Goal: Information Seeking & Learning: Learn about a topic

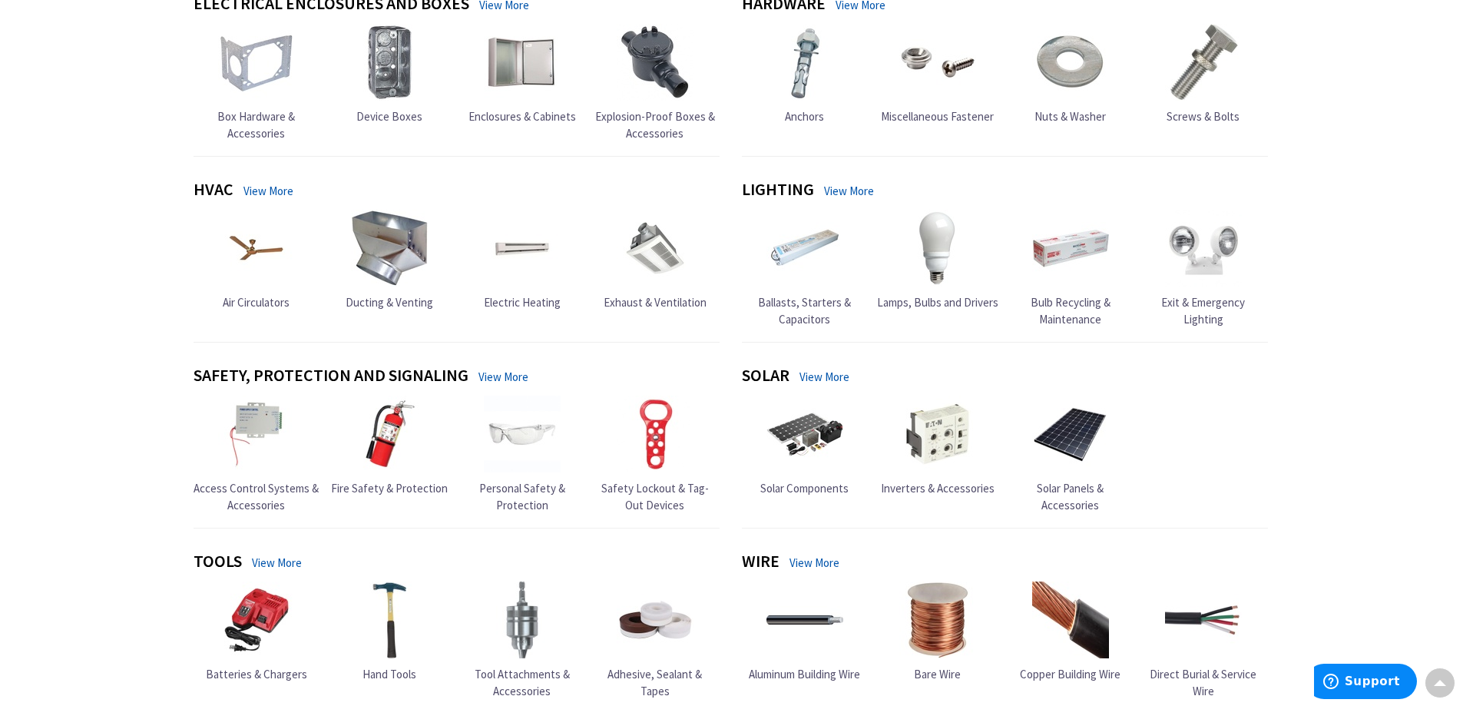
scroll to position [538, 0]
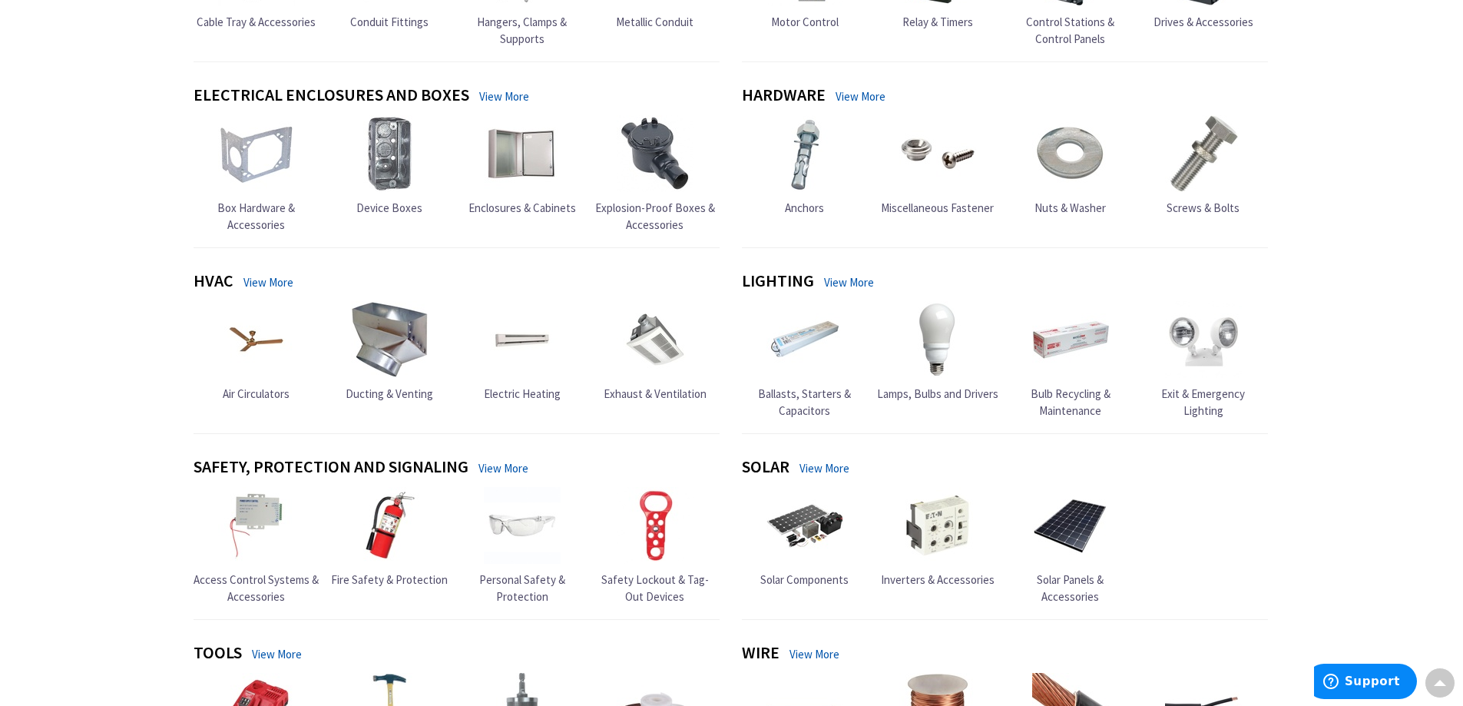
click at [844, 280] on link "View More" at bounding box center [849, 282] width 50 height 16
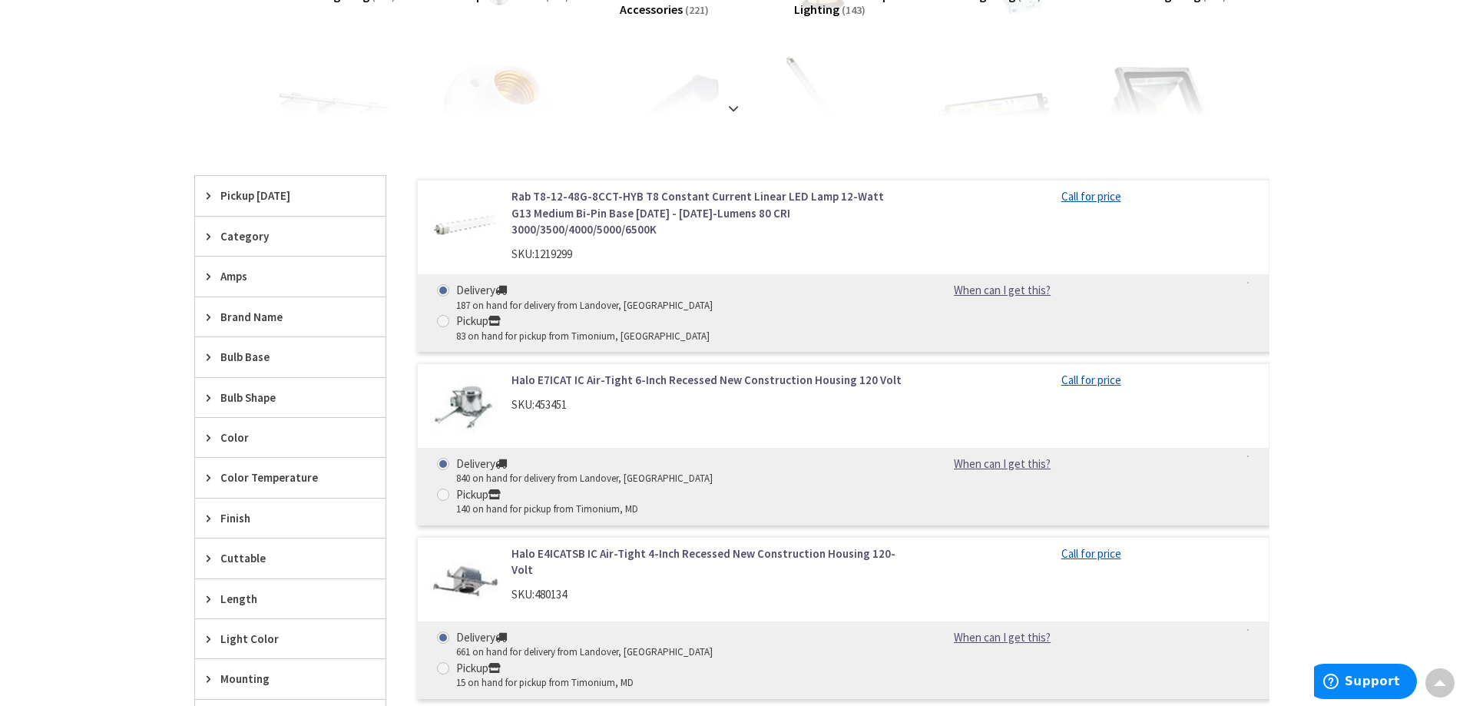
scroll to position [461, 0]
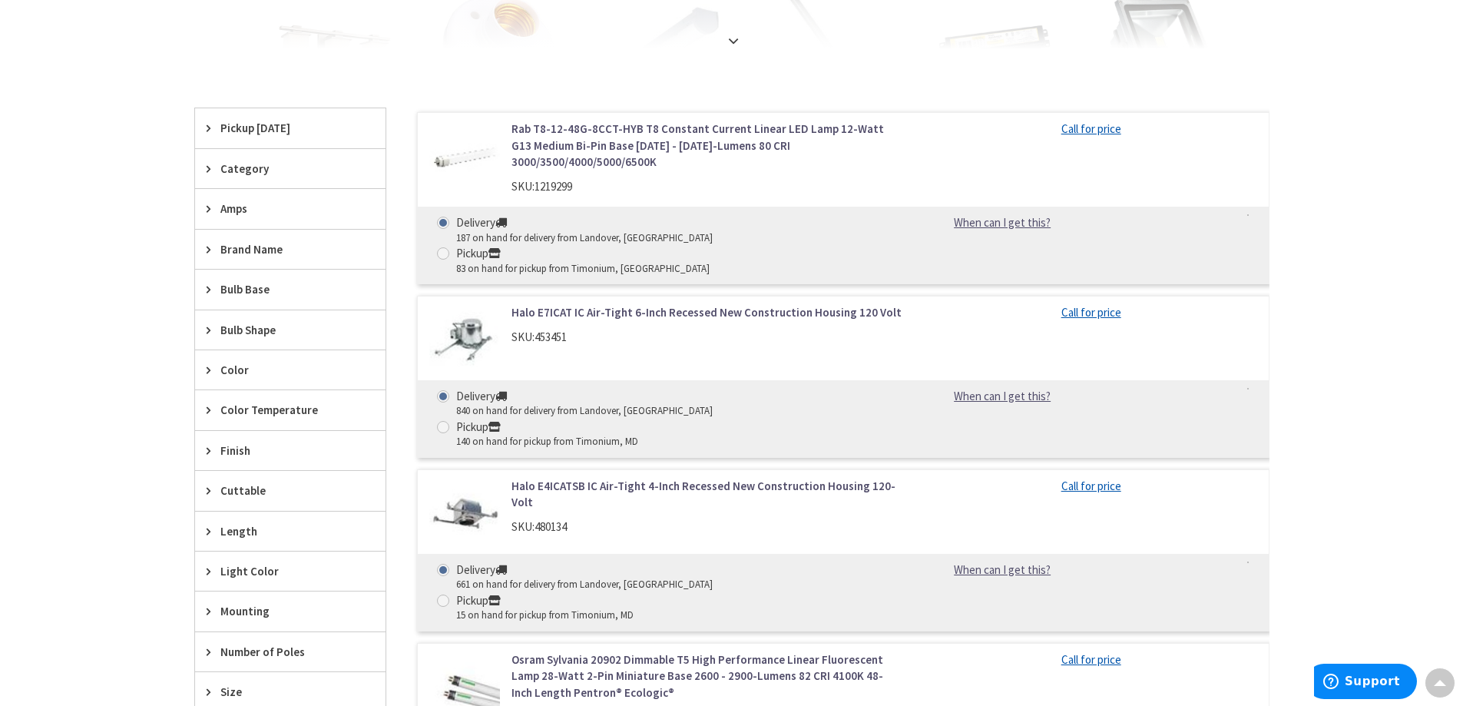
click at [257, 246] on span "Brand Name" at bounding box center [282, 249] width 125 height 16
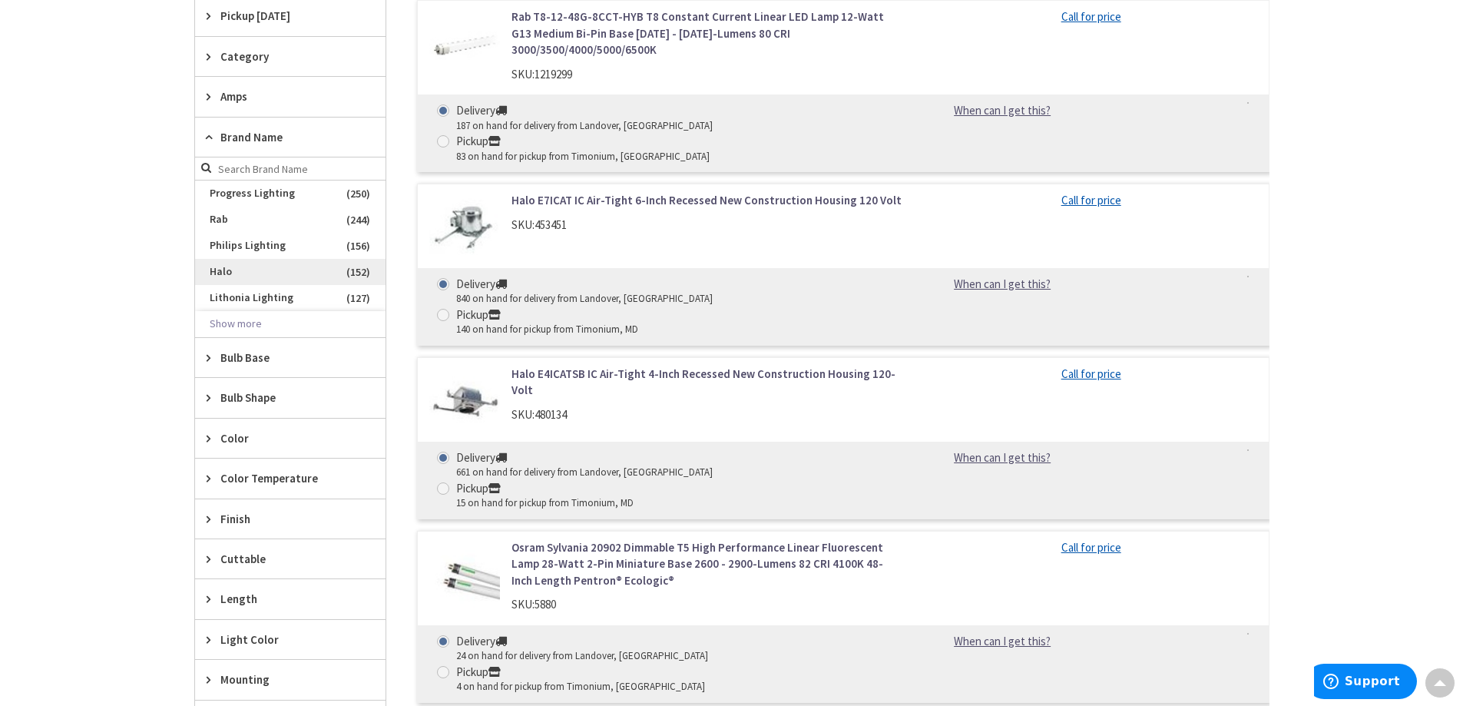
scroll to position [538, 0]
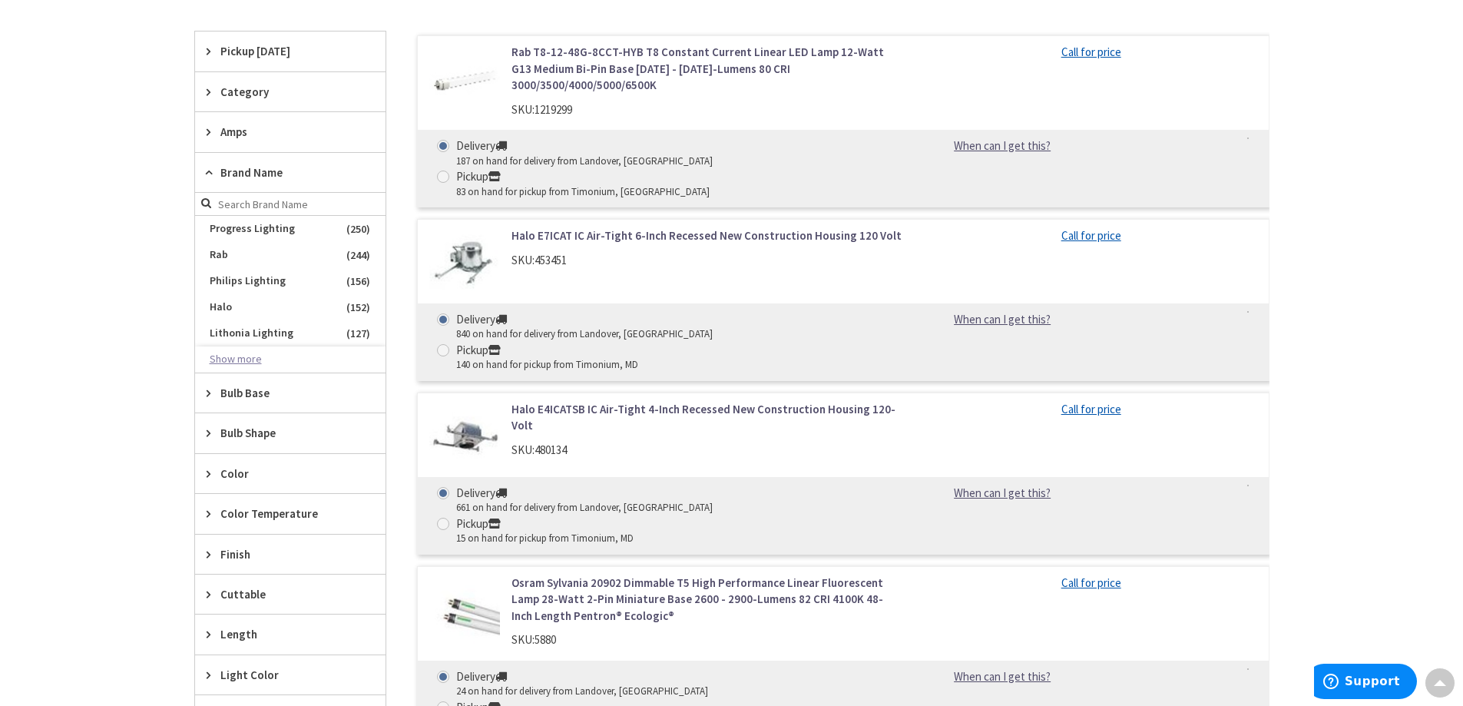
click at [227, 356] on button "Show more" at bounding box center [290, 359] width 191 height 26
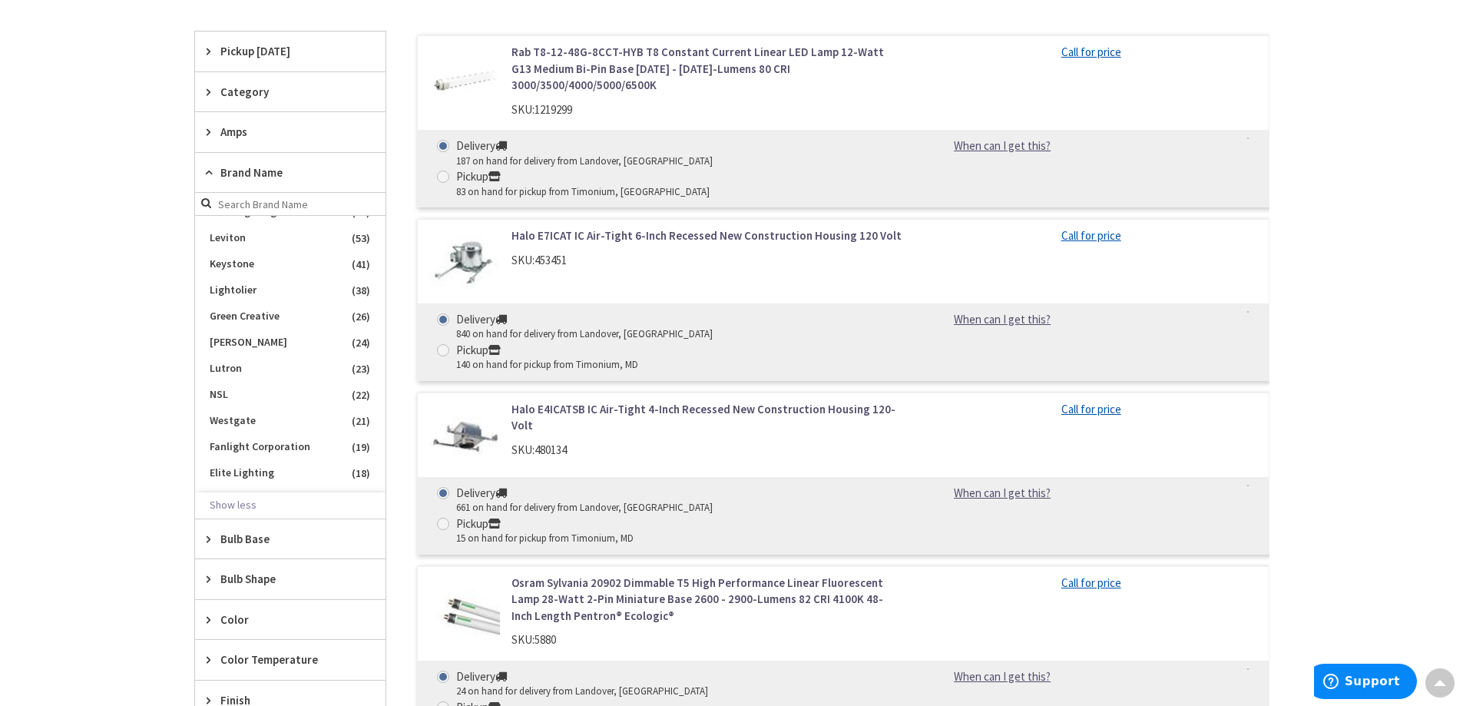
scroll to position [384, 0]
click at [231, 387] on span "Westgate" at bounding box center [290, 393] width 191 height 26
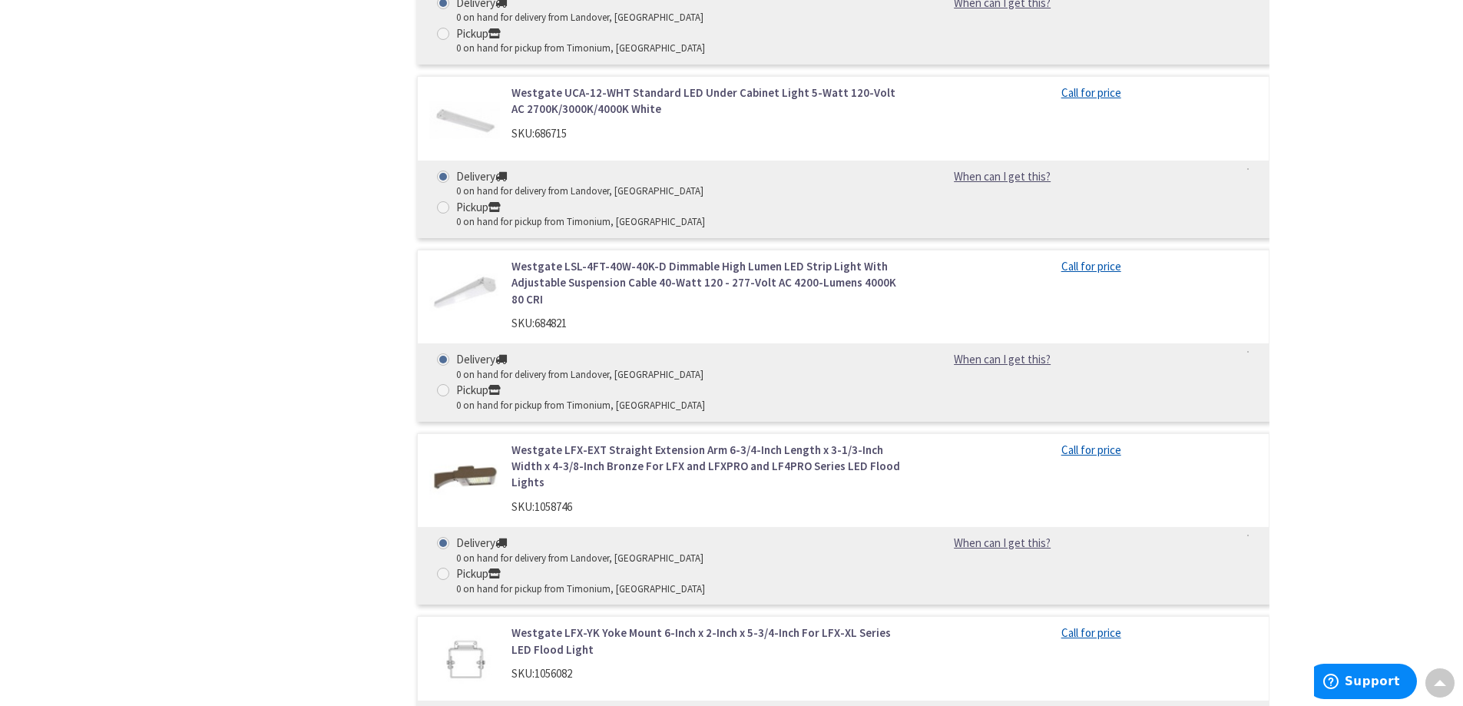
scroll to position [1782, 0]
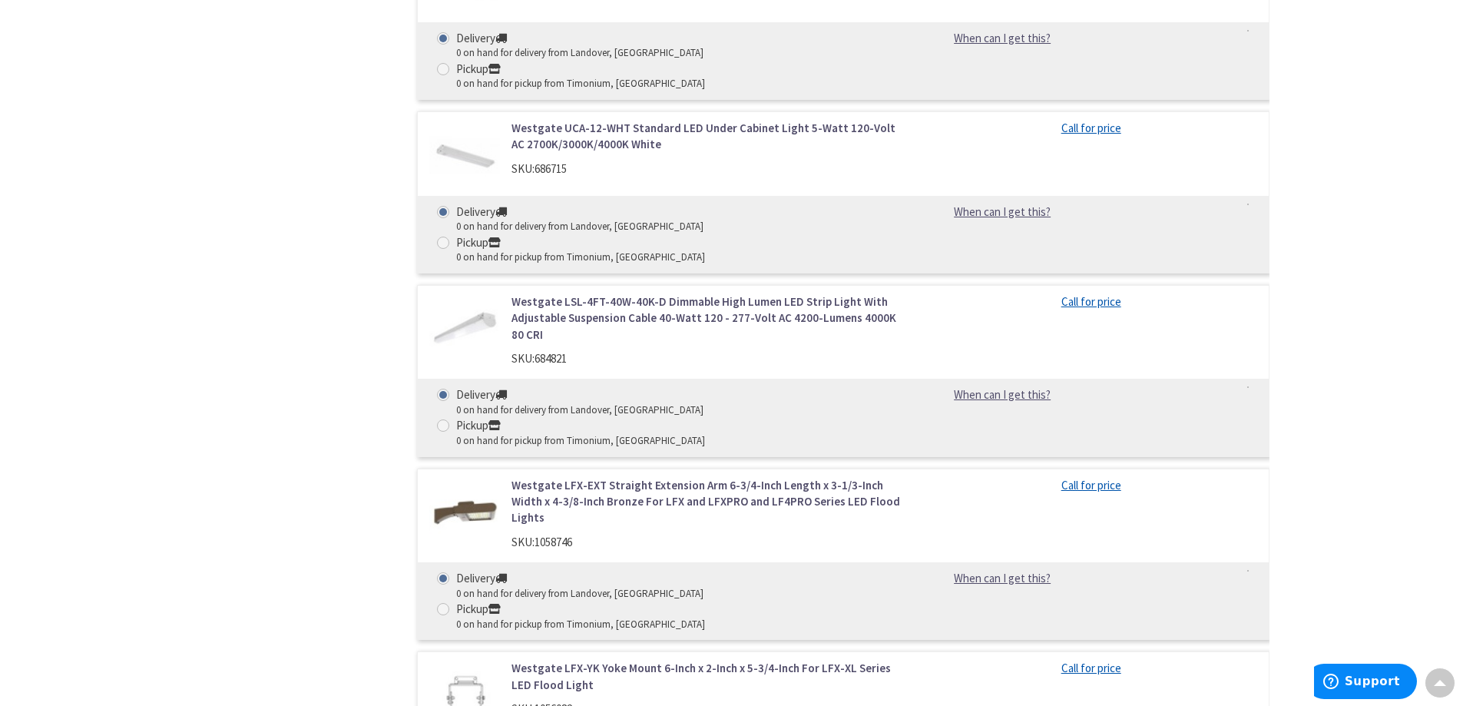
click at [621, 477] on link "Westgate LFX-EXT Straight Extension Arm 6-3/4-Inch Length x 3-1/3-Inch Width x …" at bounding box center [707, 501] width 391 height 49
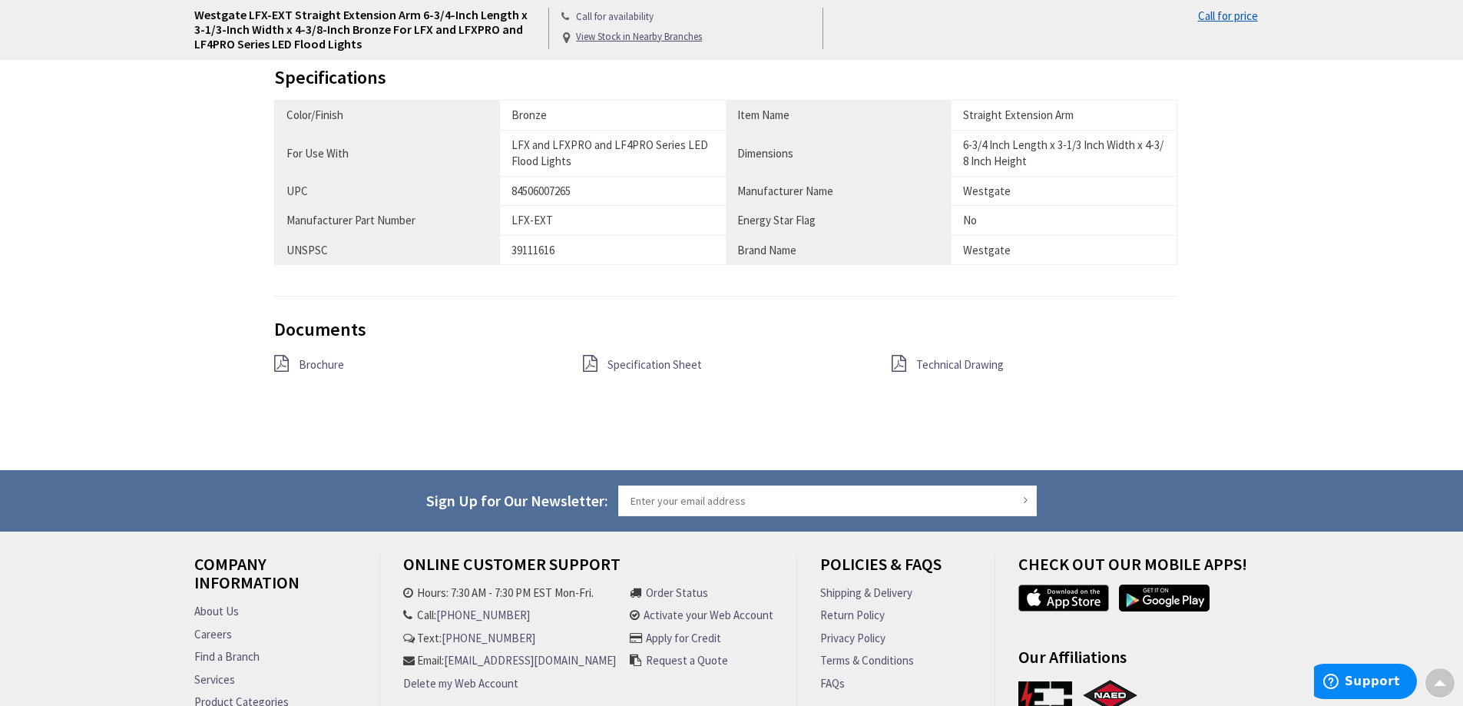
scroll to position [691, 0]
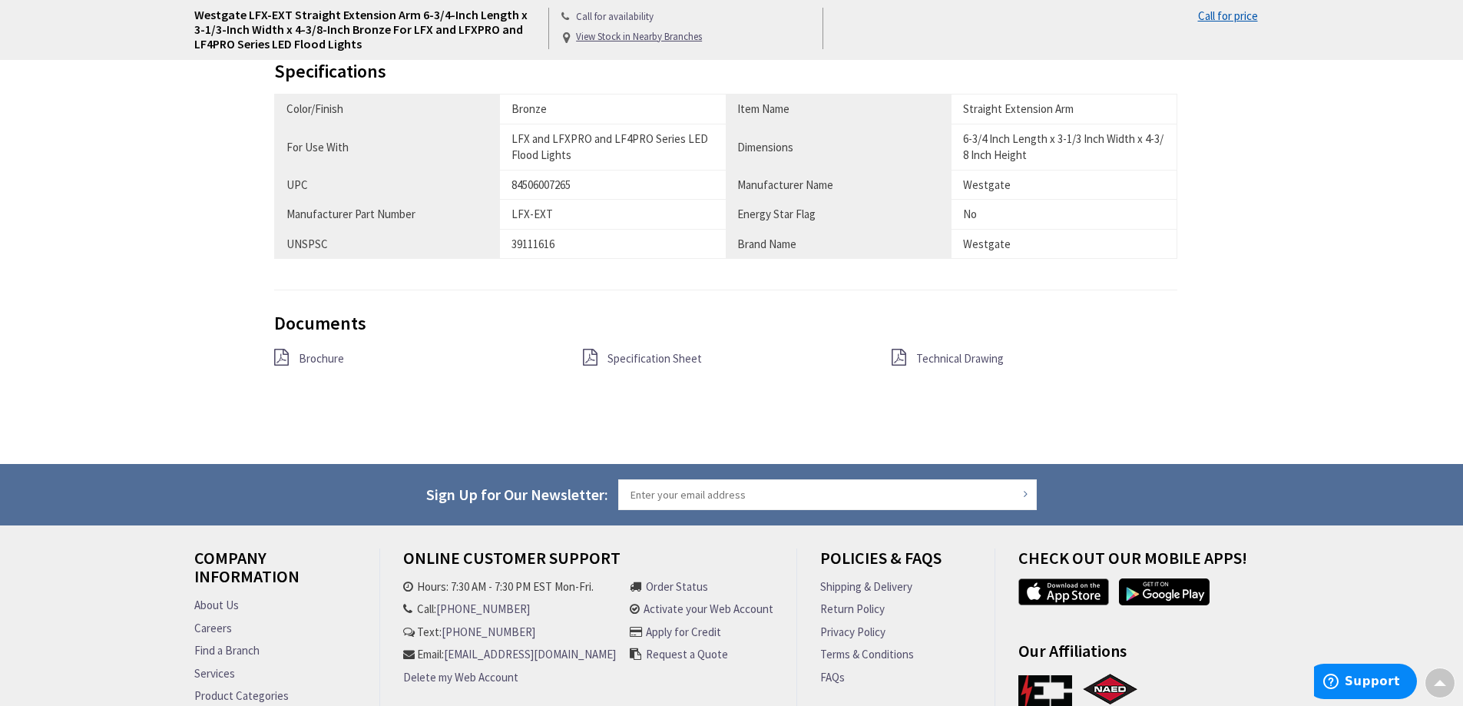
click at [948, 363] on span "Technical Drawing" at bounding box center [960, 358] width 88 height 15
click at [622, 357] on span "Specification Sheet" at bounding box center [655, 358] width 94 height 15
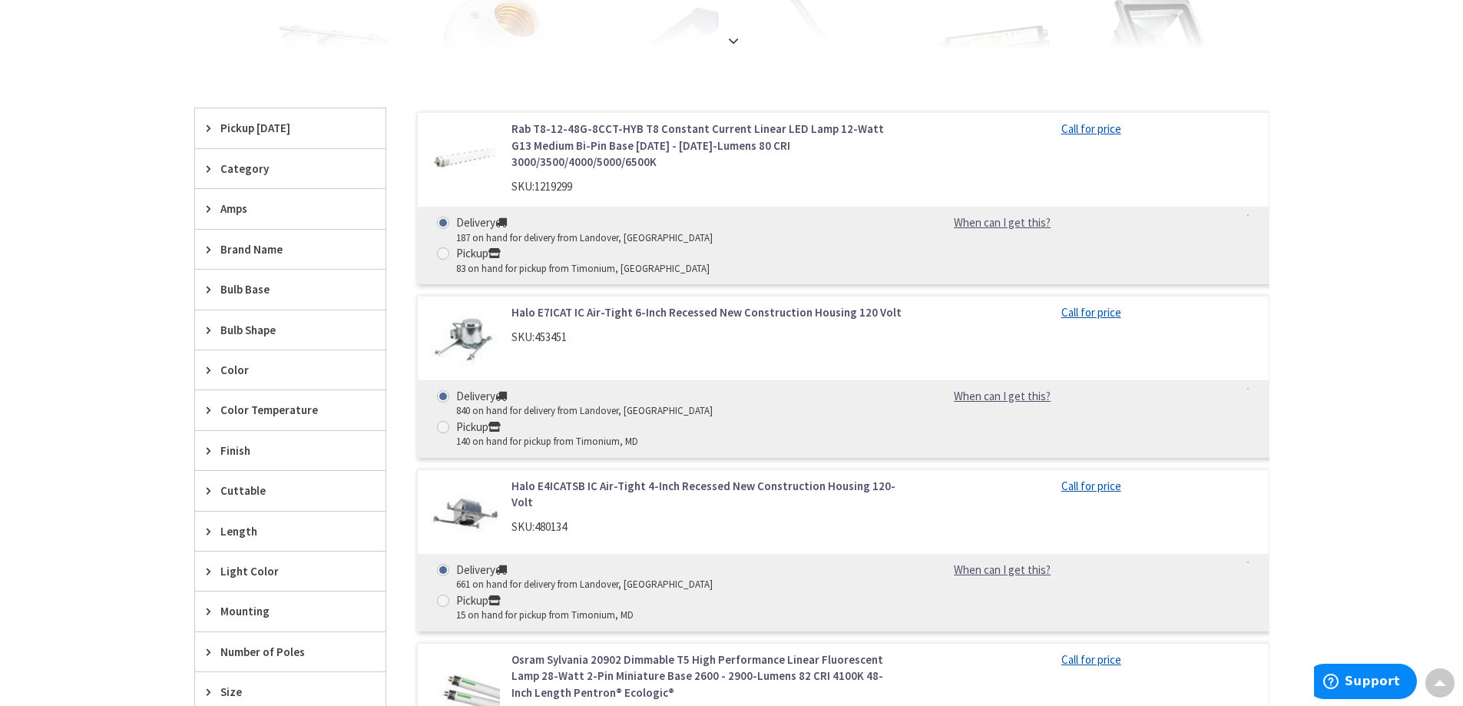
scroll to position [230, 0]
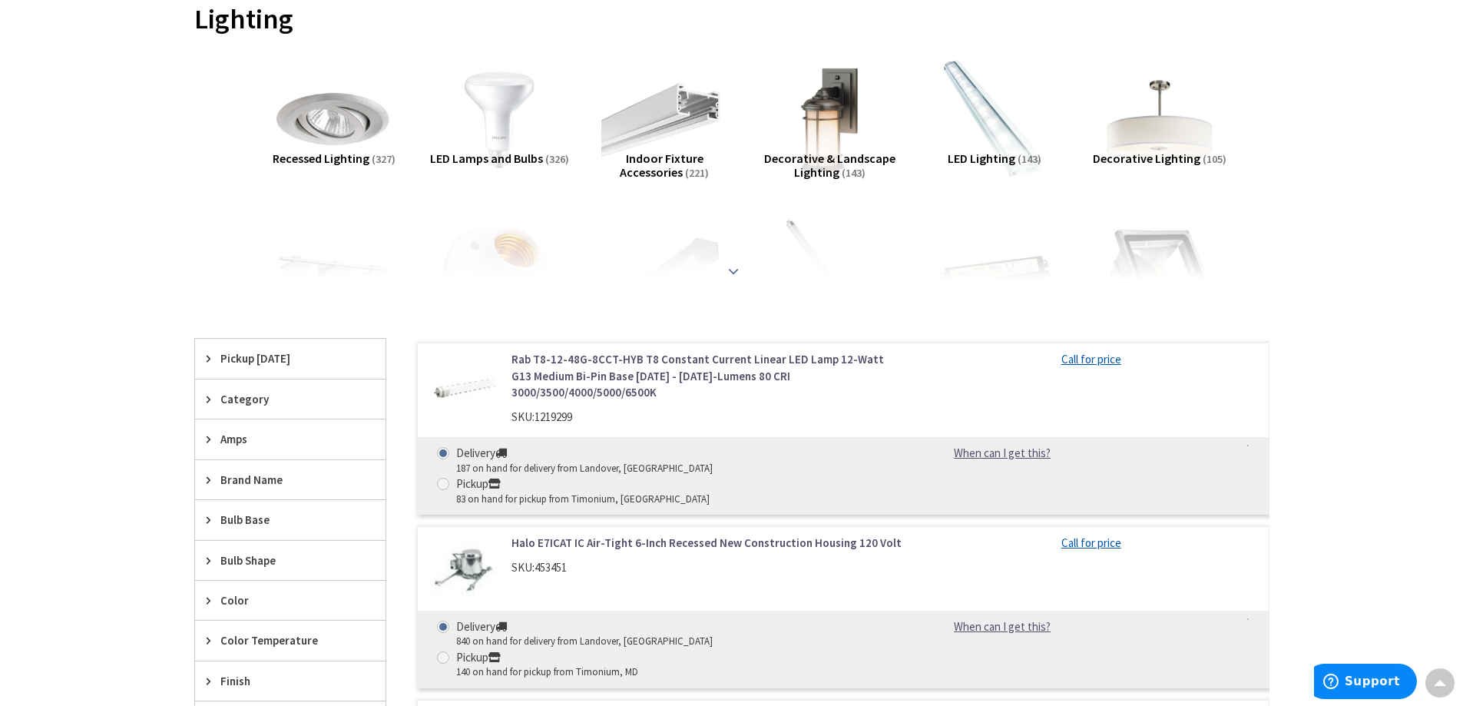
click at [734, 275] on strong at bounding box center [733, 271] width 18 height 17
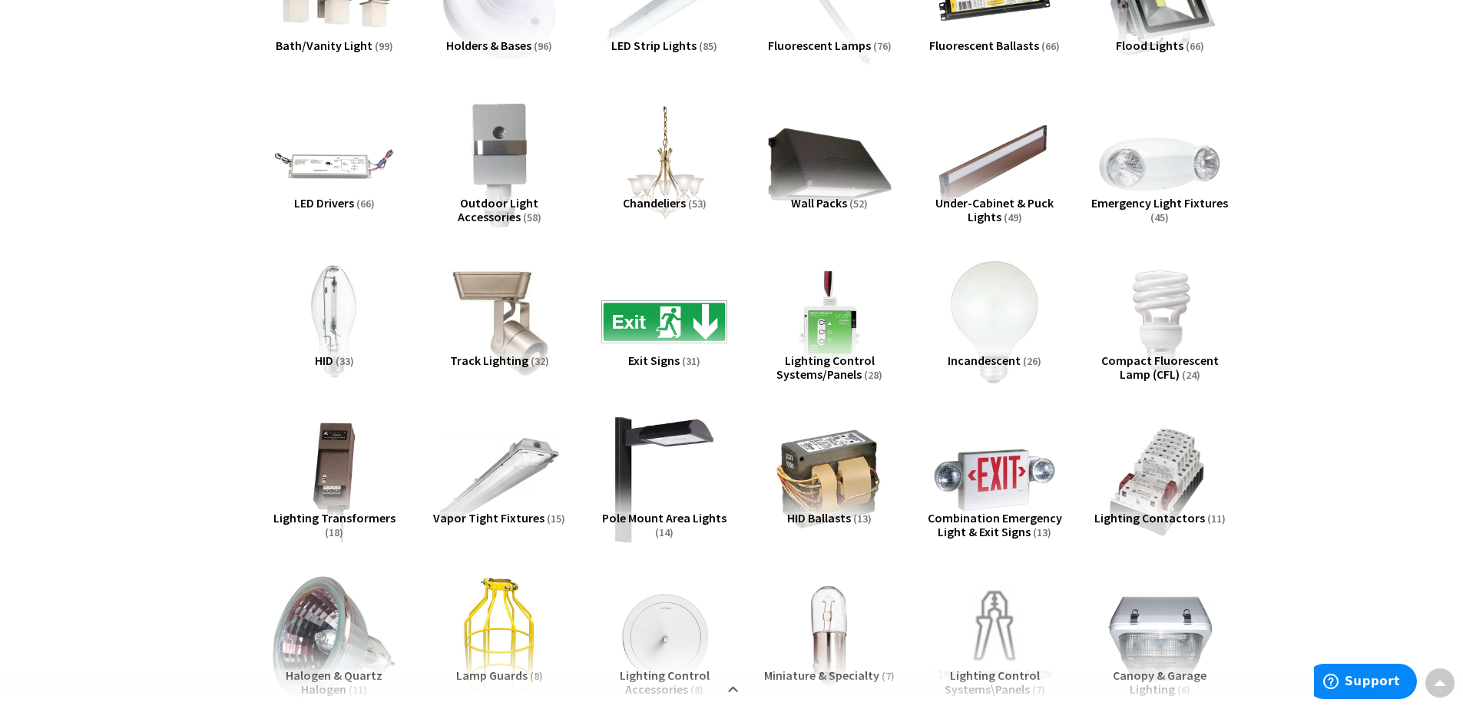
scroll to position [538, 0]
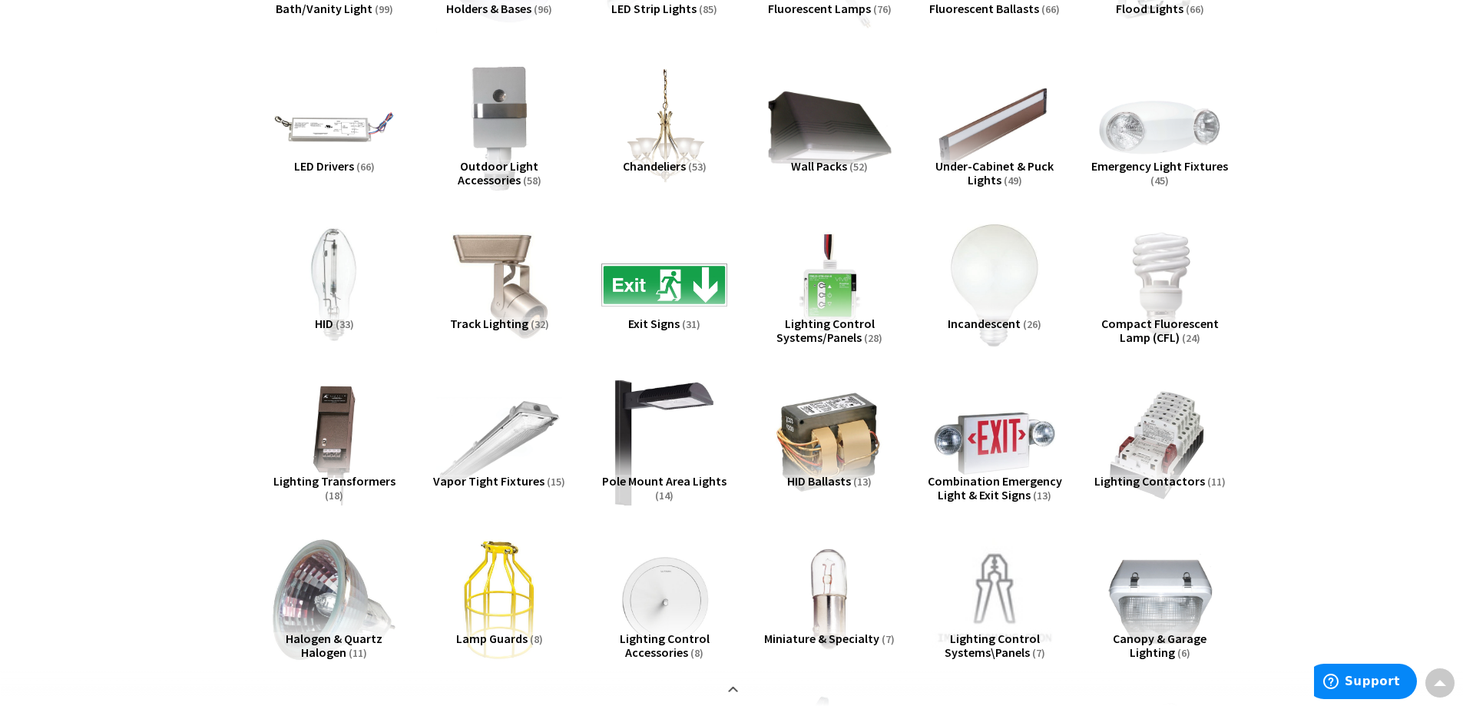
click at [681, 482] on span "Pole Mount Area Lights" at bounding box center [664, 480] width 124 height 15
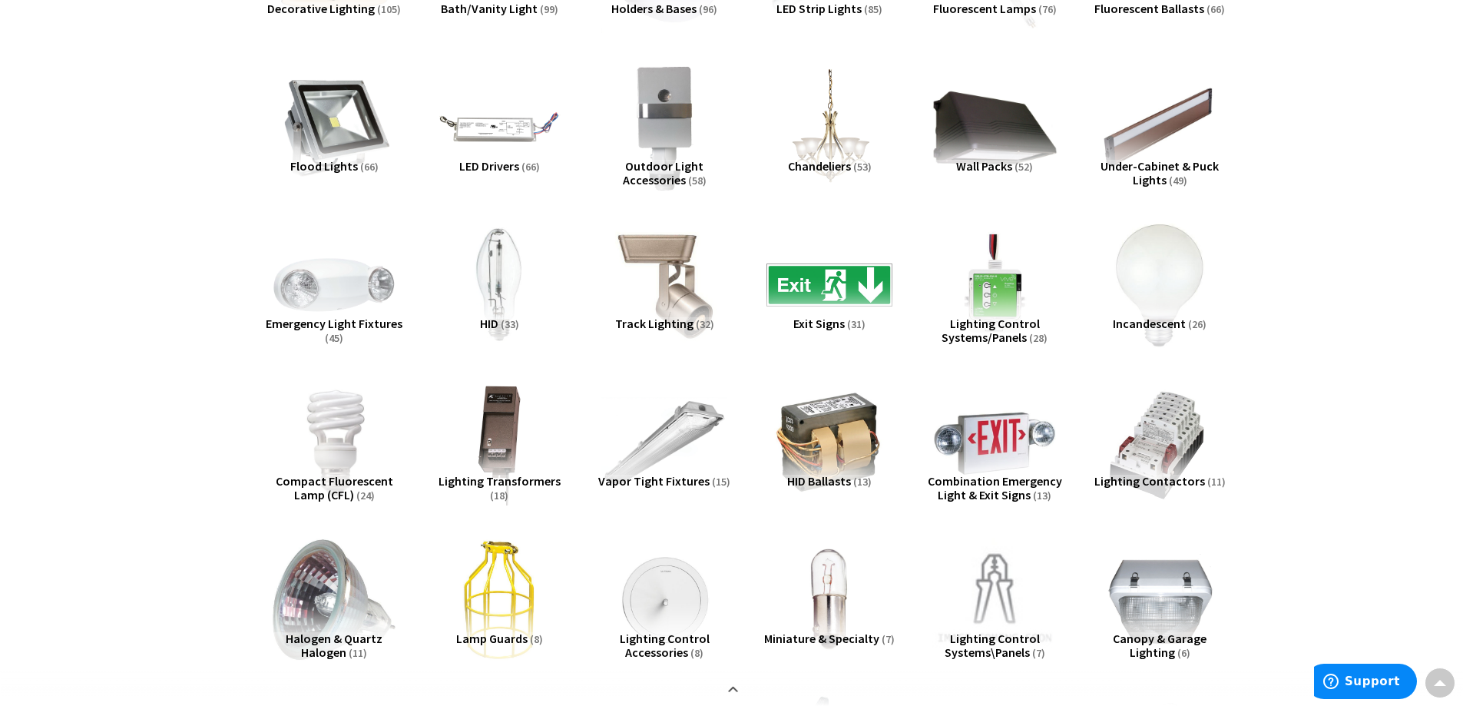
scroll to position [1735, 0]
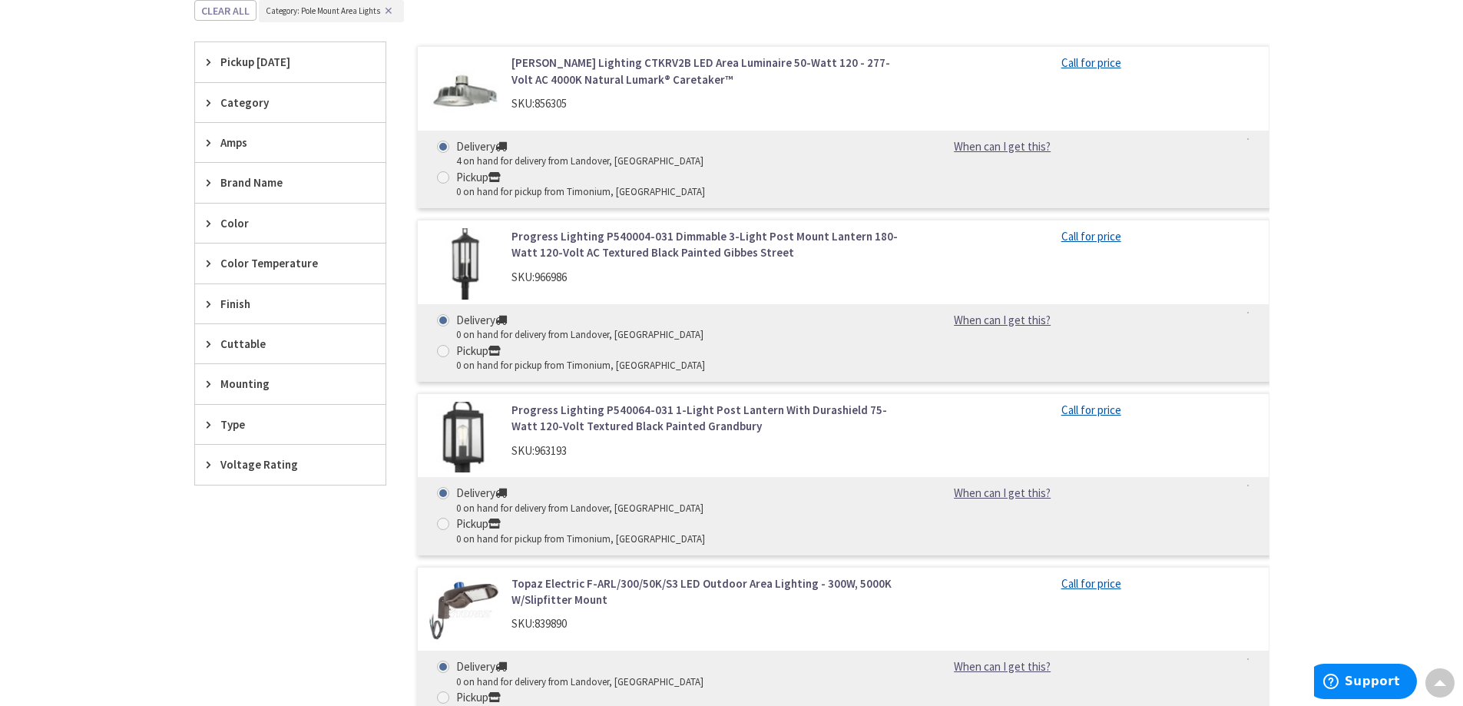
click at [283, 181] on span "Brand Name" at bounding box center [282, 182] width 125 height 16
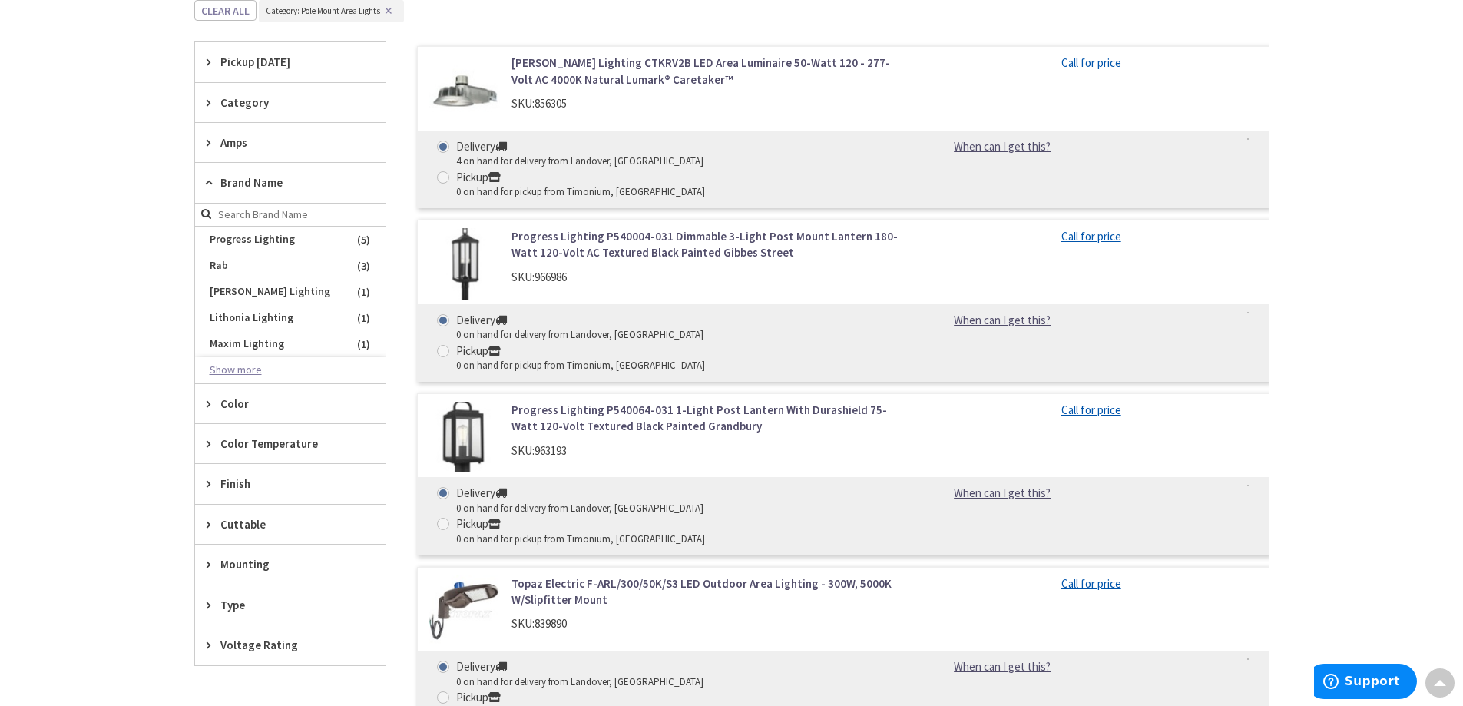
click at [257, 370] on button "Show more" at bounding box center [290, 370] width 191 height 26
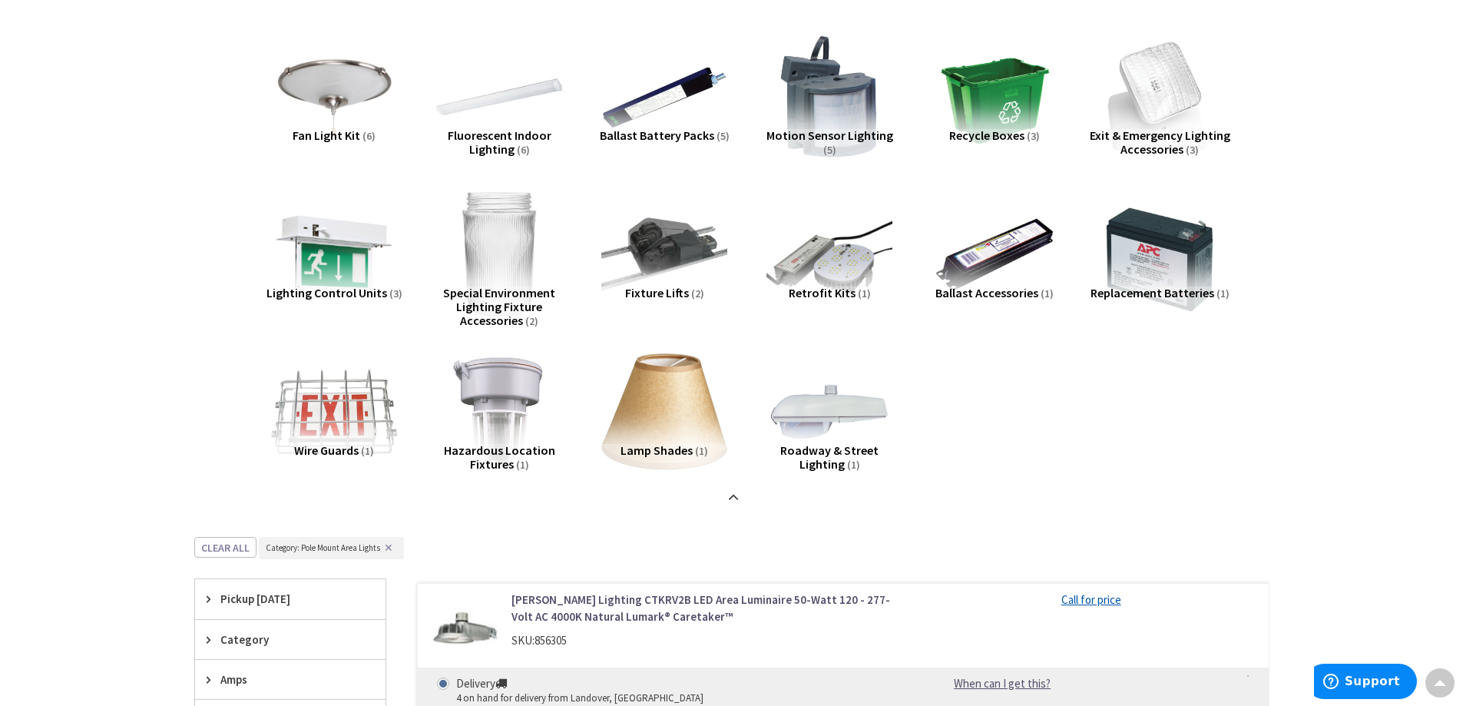
scroll to position [1198, 0]
click at [821, 437] on img at bounding box center [829, 412] width 139 height 139
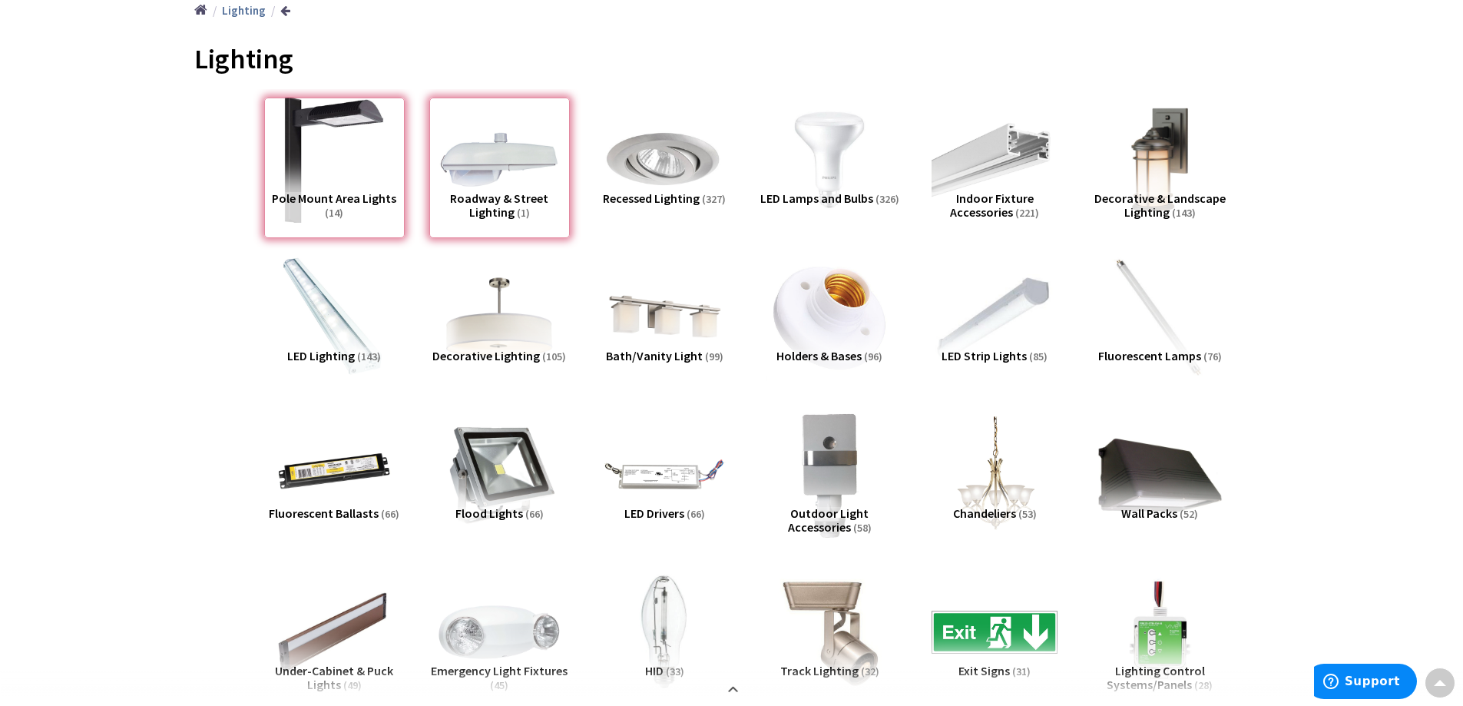
scroll to position [0, 0]
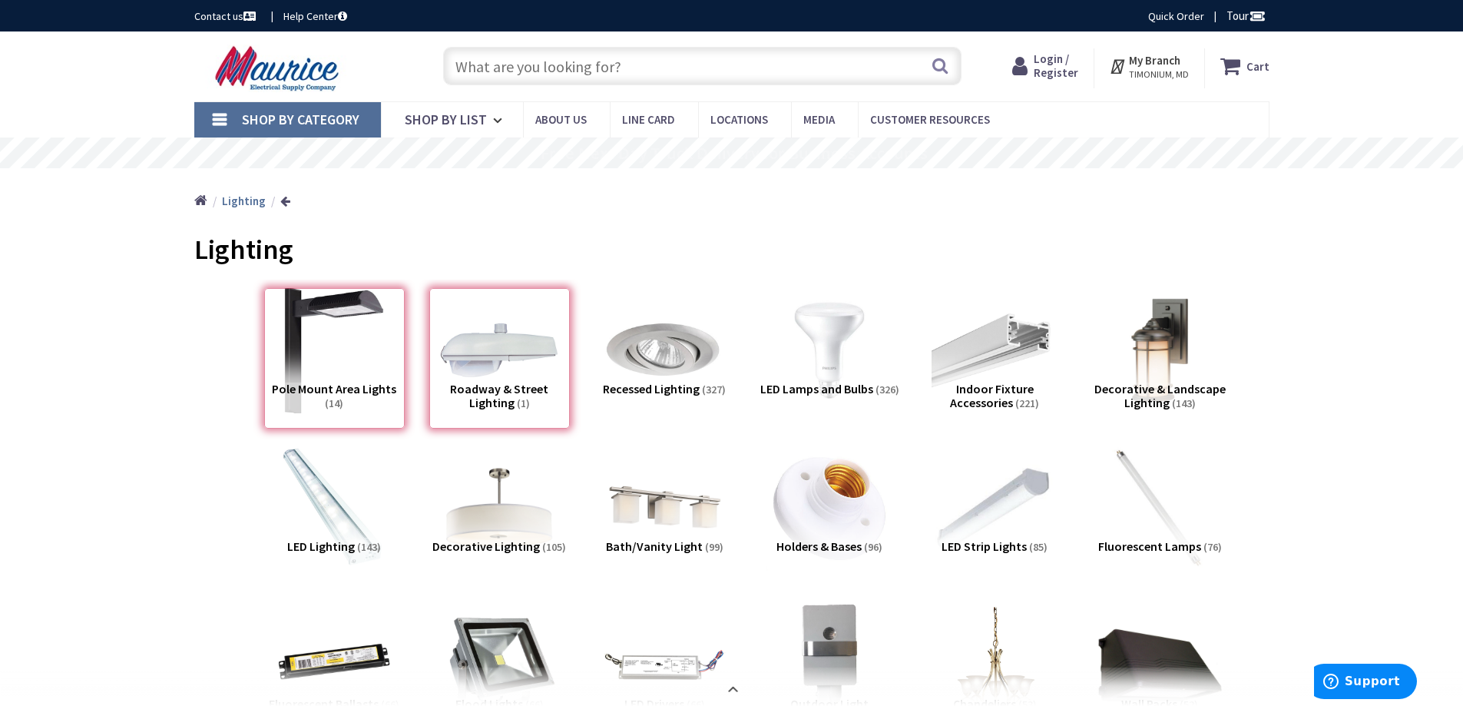
click at [351, 349] on div "Pole Mount Area Lights (14)" at bounding box center [334, 358] width 141 height 141
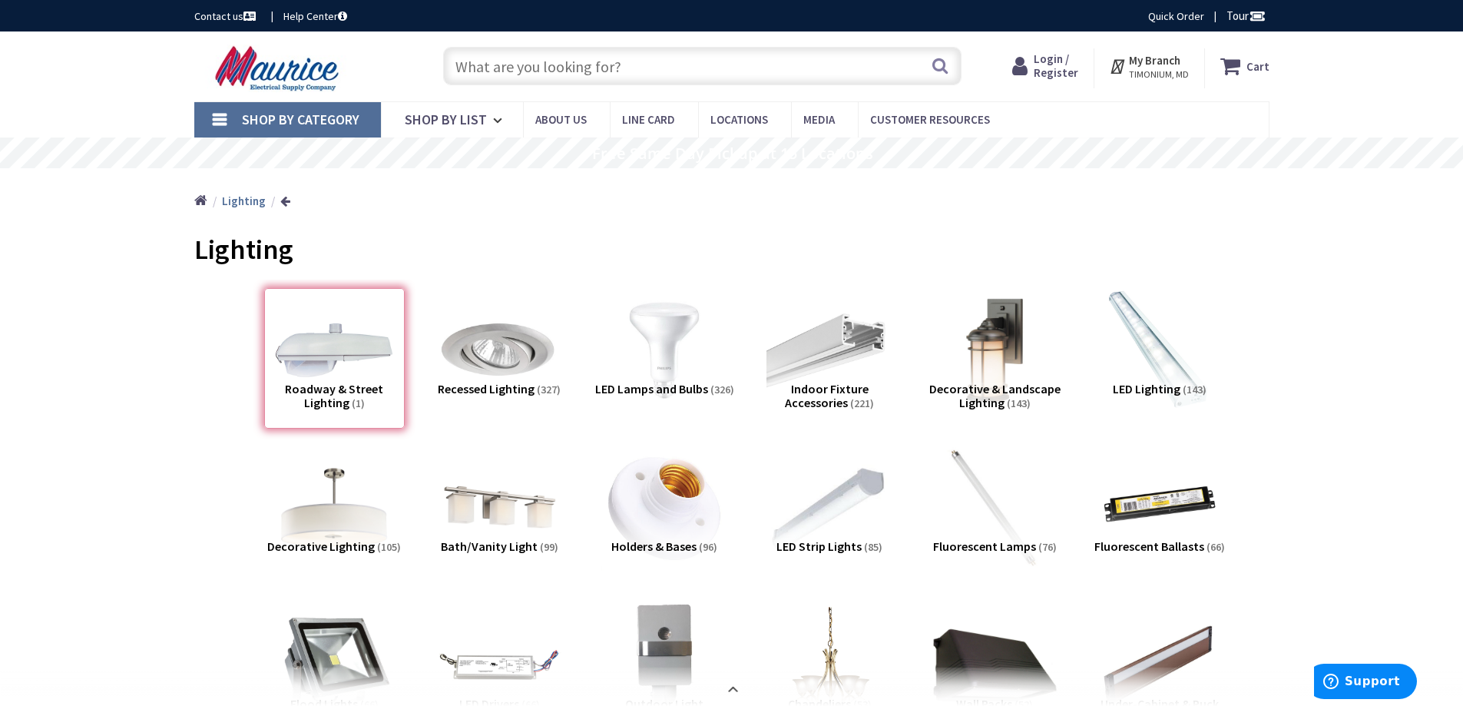
click at [357, 366] on div "Roadway & Street Lighting (1)" at bounding box center [334, 358] width 141 height 141
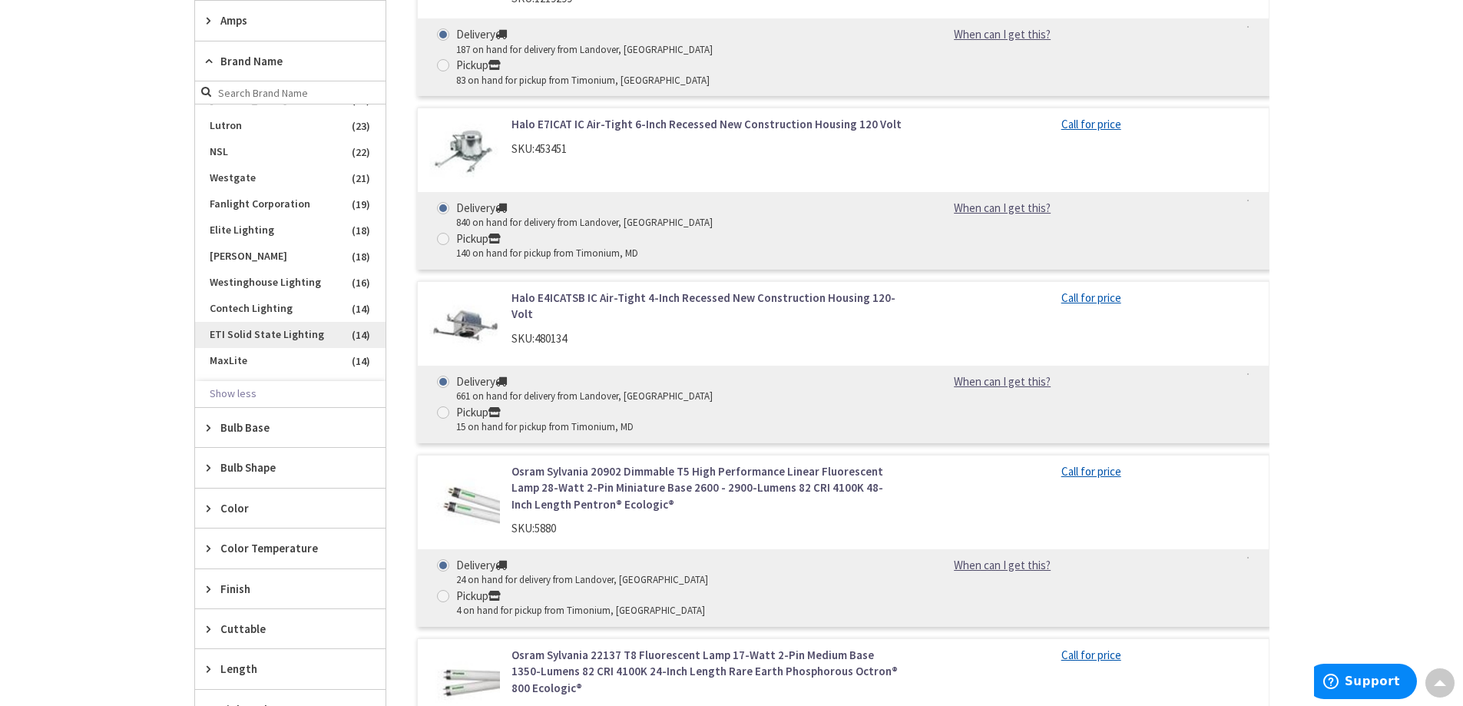
scroll to position [461, 0]
click at [258, 206] on span "Westgate" at bounding box center [290, 205] width 191 height 26
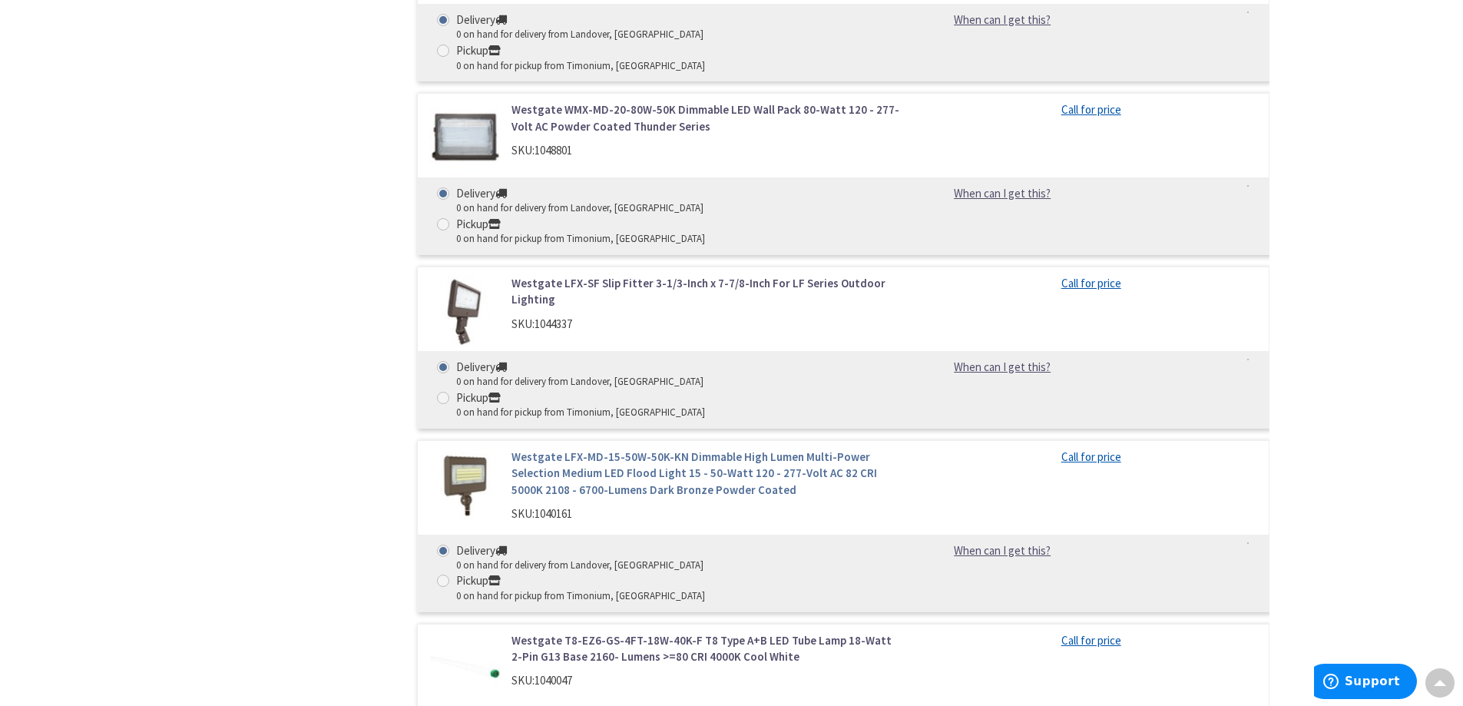
scroll to position [2574, 0]
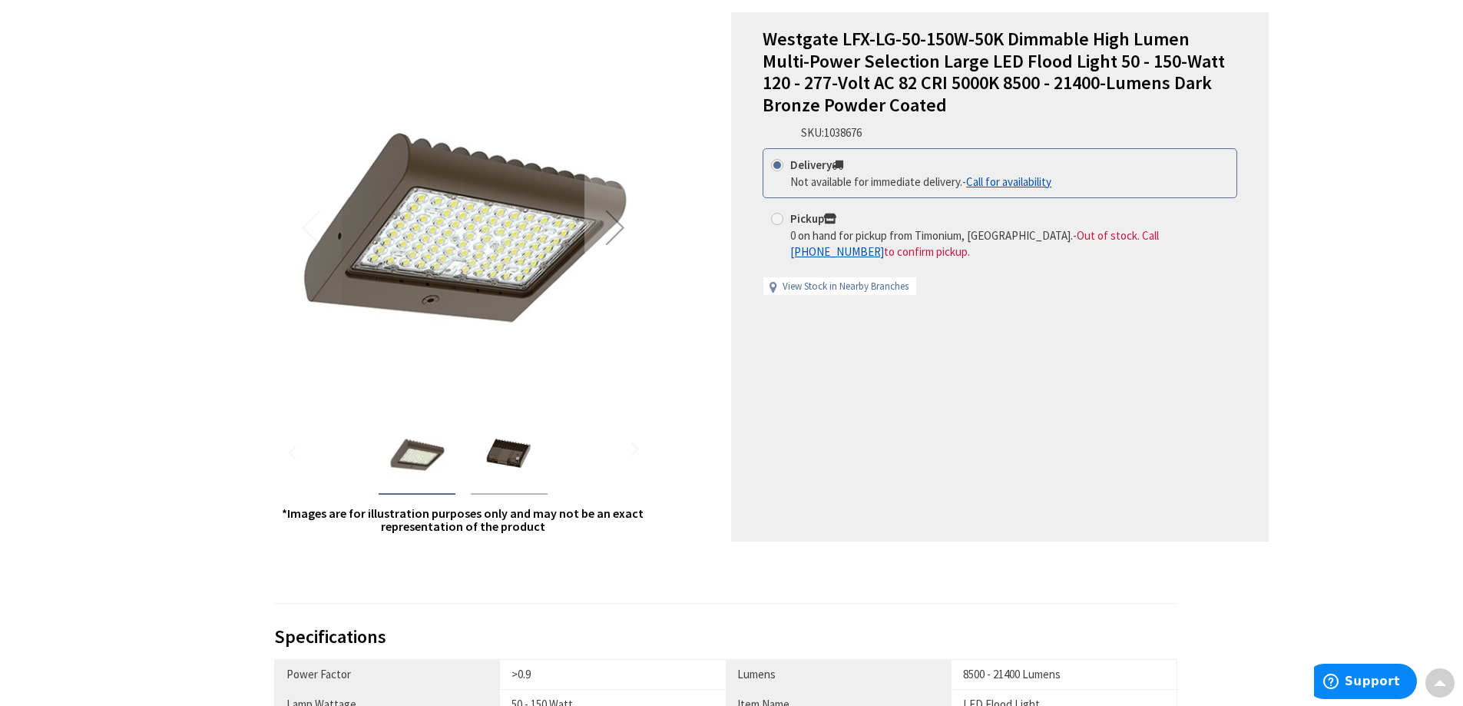
scroll to position [230, 0]
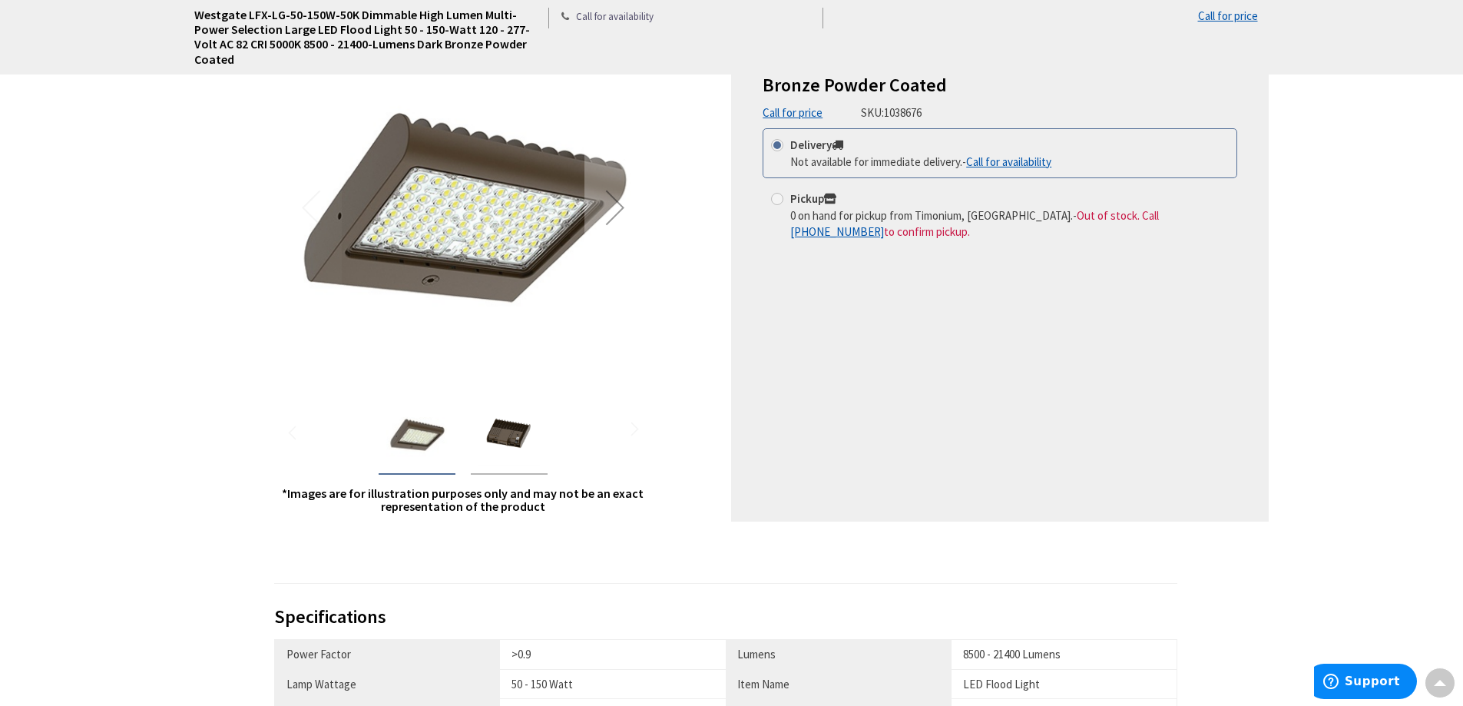
click at [513, 428] on img "Westgate LFX-LG-50-150W-50K Dimmable High Lumen Multi-Power Selection Large LED…" at bounding box center [509, 434] width 61 height 61
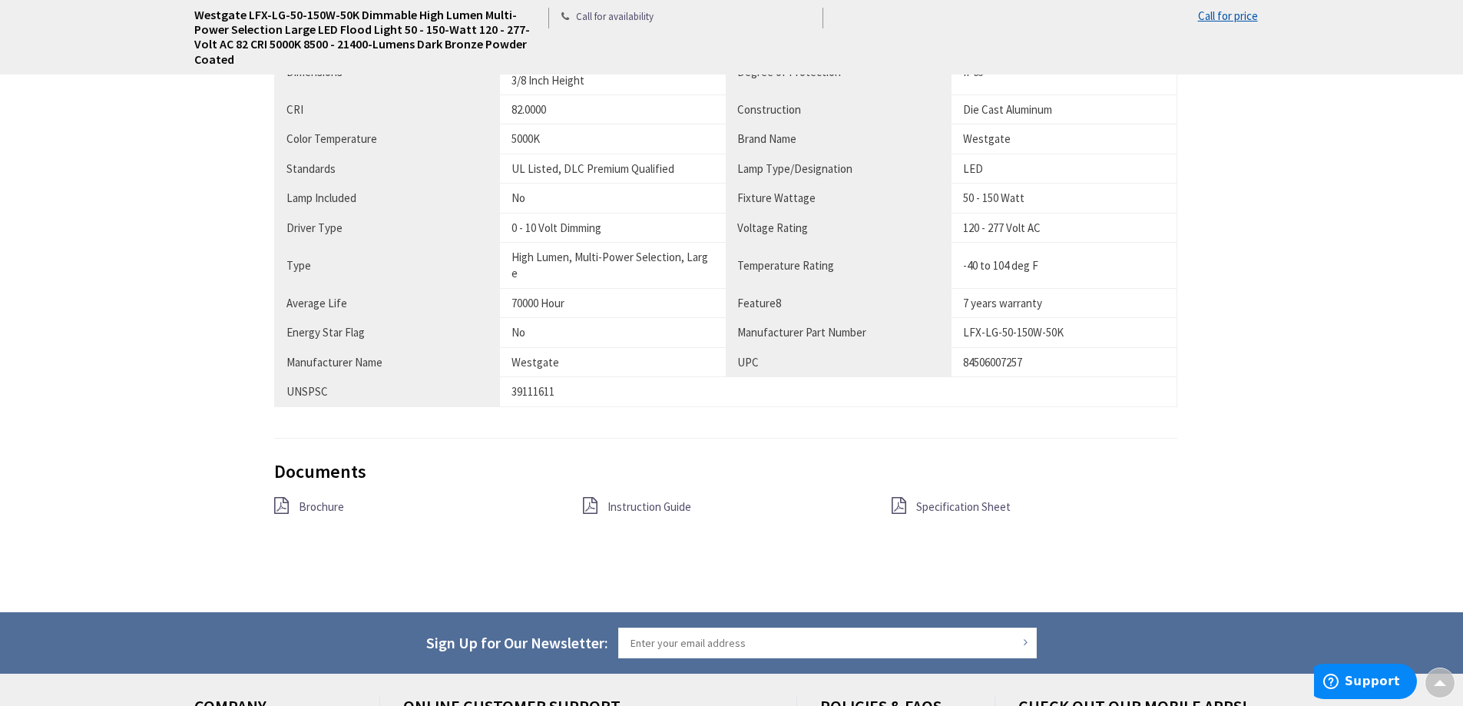
scroll to position [999, 0]
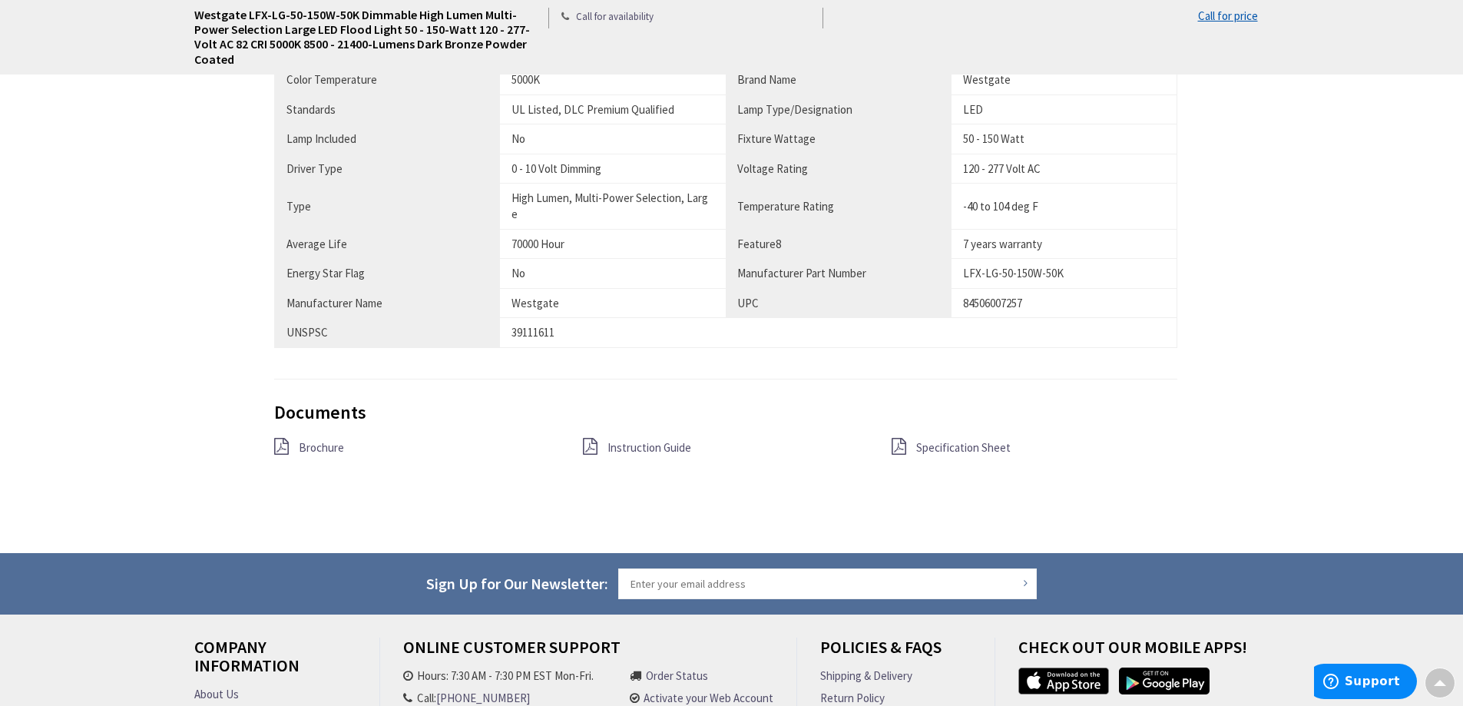
click at [943, 440] on span "Specification Sheet" at bounding box center [963, 447] width 94 height 15
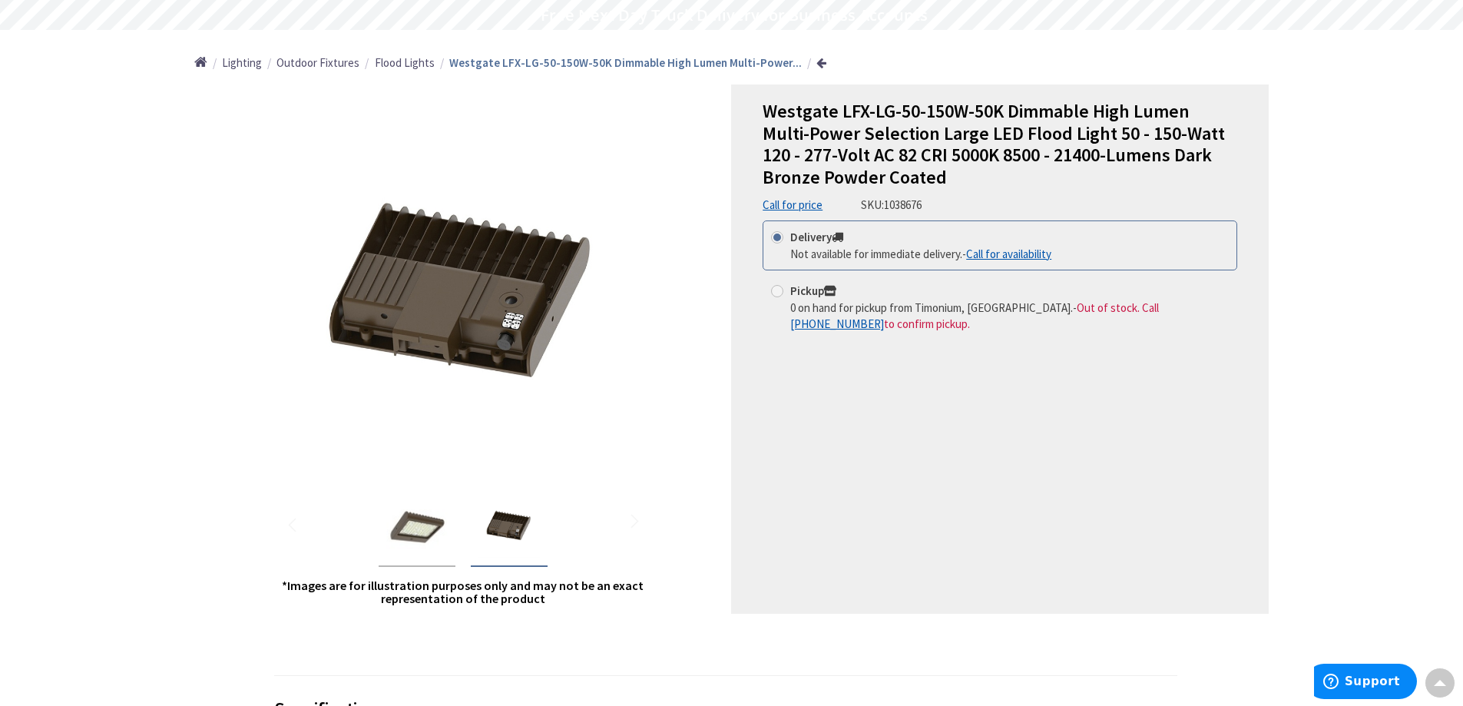
scroll to position [77, 0]
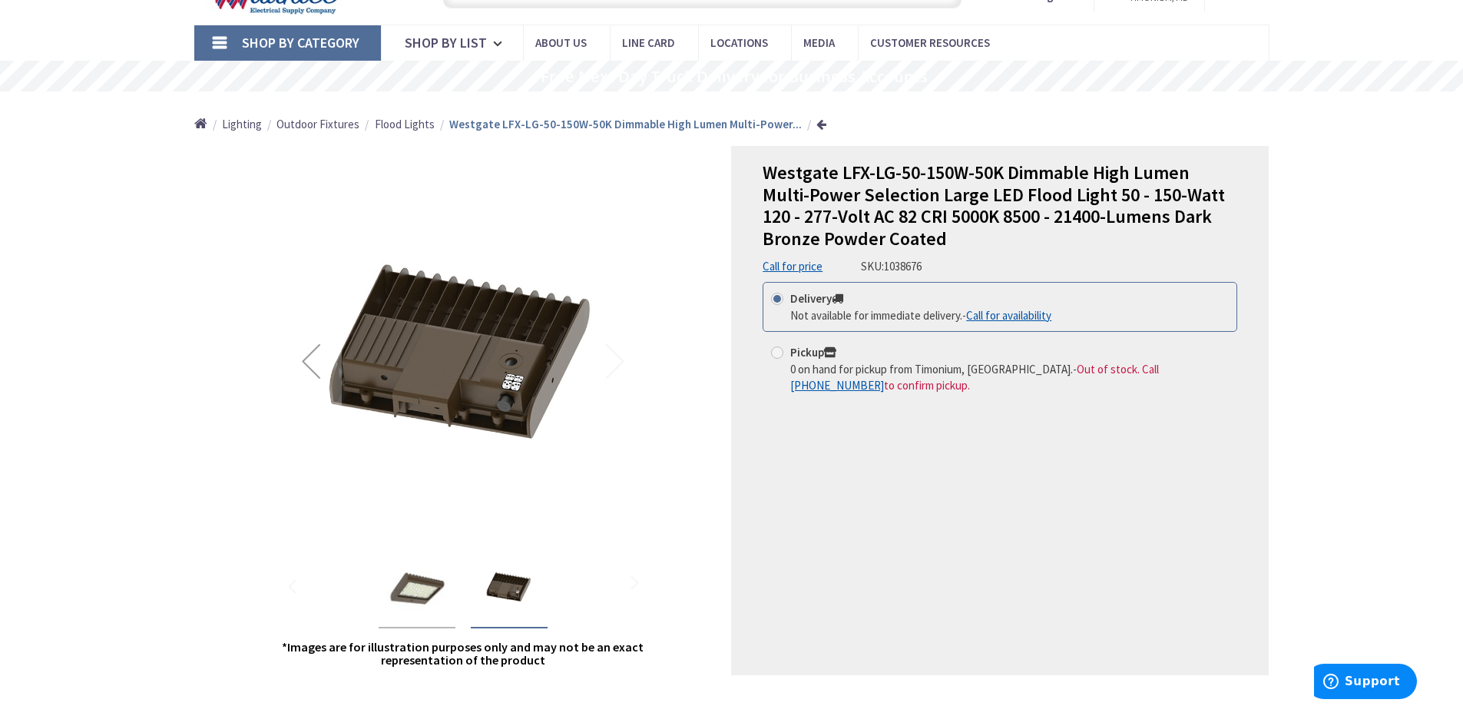
click at [427, 595] on img "Westgate LFX-LG-50-150W-50K Dimmable High Lumen Multi-Power Selection Large LED…" at bounding box center [416, 588] width 61 height 61
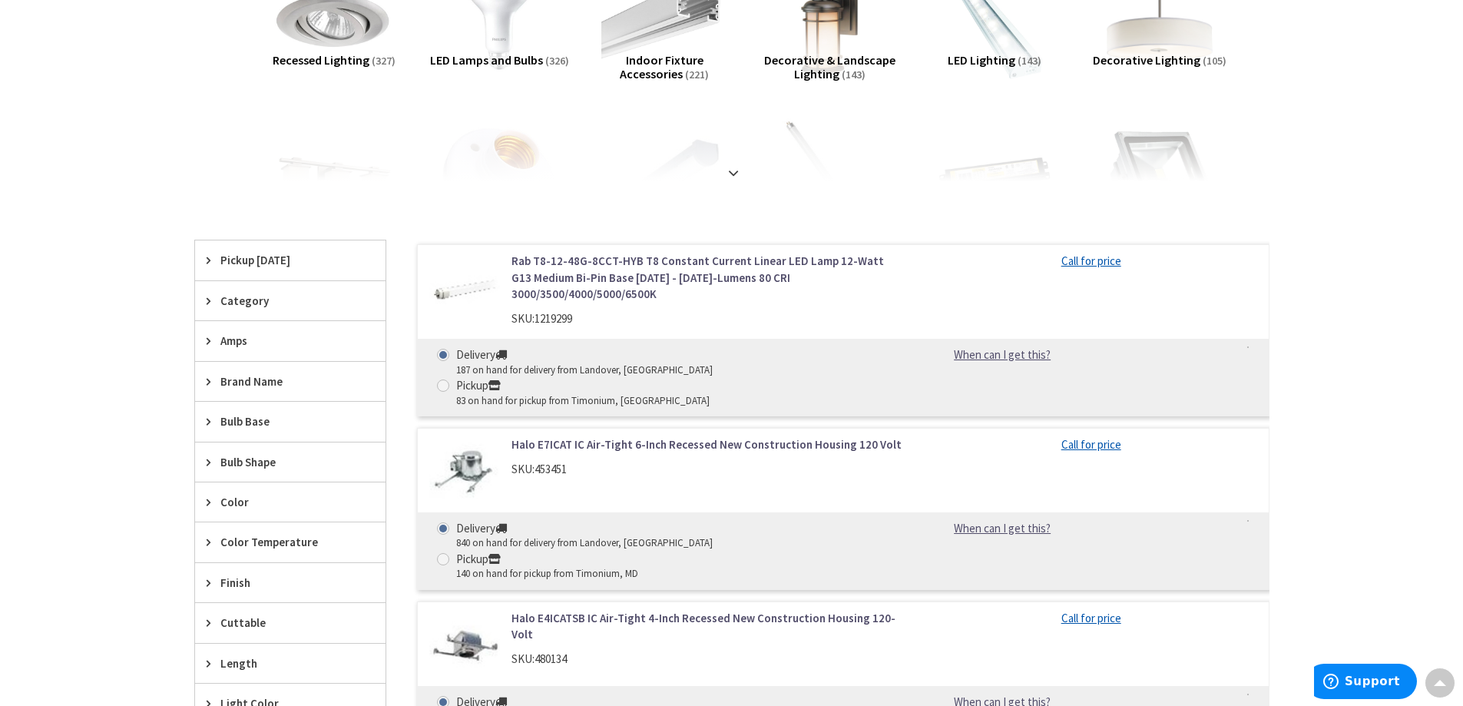
scroll to position [354, 0]
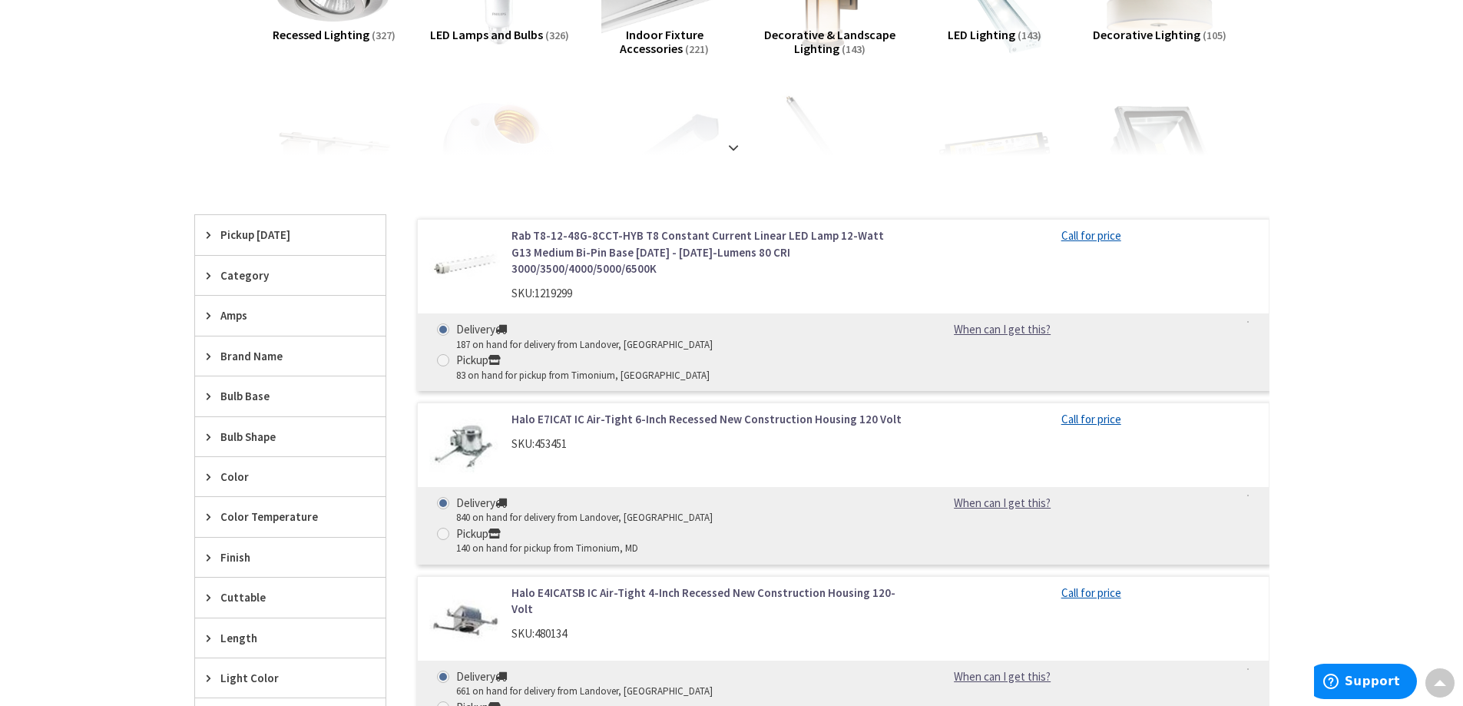
click at [254, 359] on span "Brand Name" at bounding box center [282, 356] width 125 height 16
click at [244, 538] on button "Show more" at bounding box center [290, 543] width 191 height 26
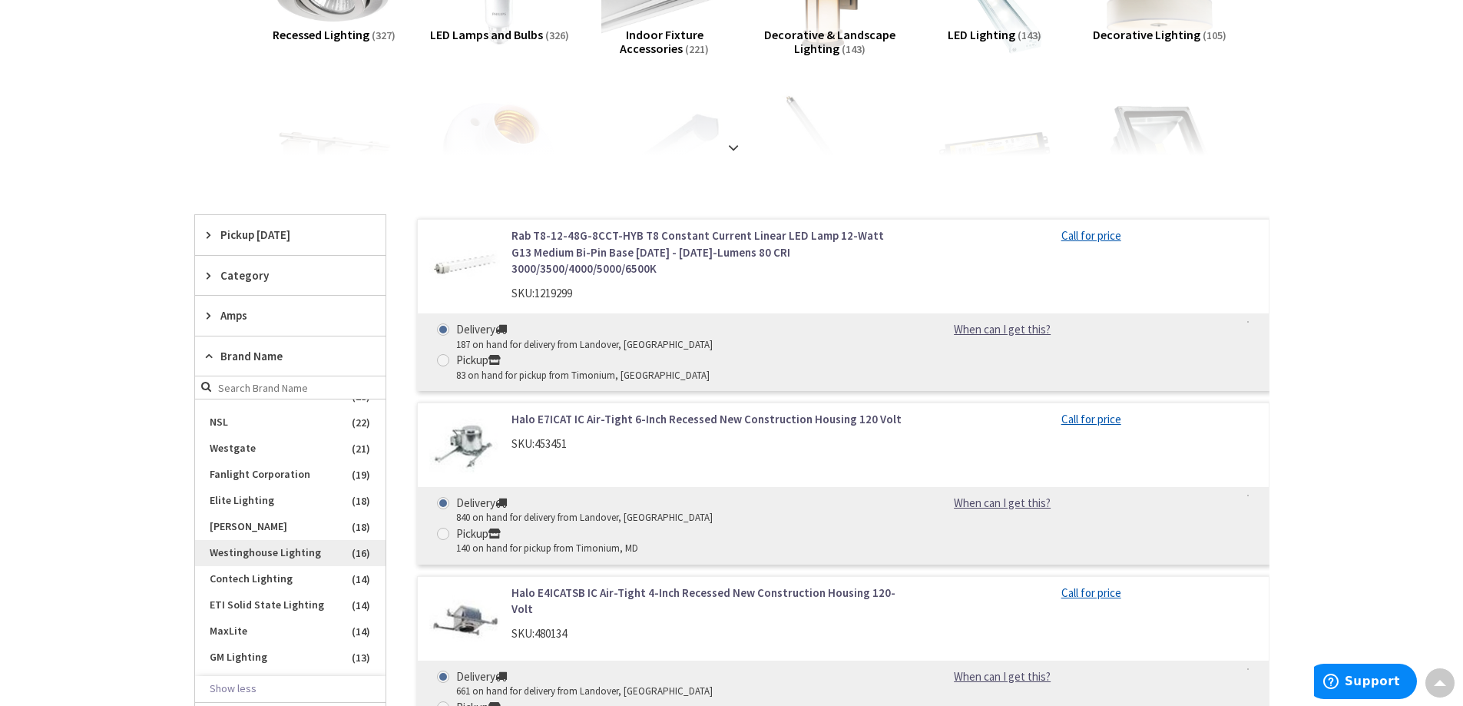
scroll to position [538, 0]
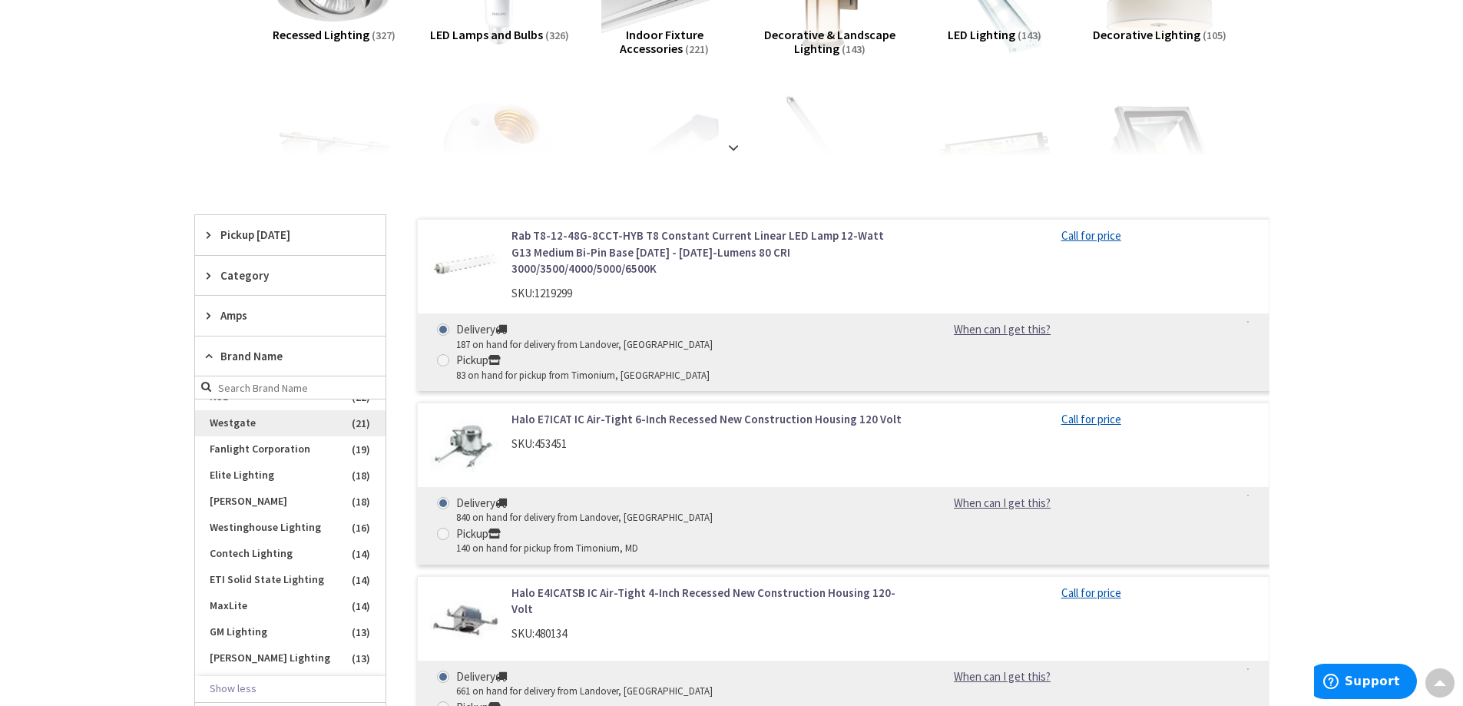
click at [248, 426] on span "Westgate" at bounding box center [290, 423] width 191 height 26
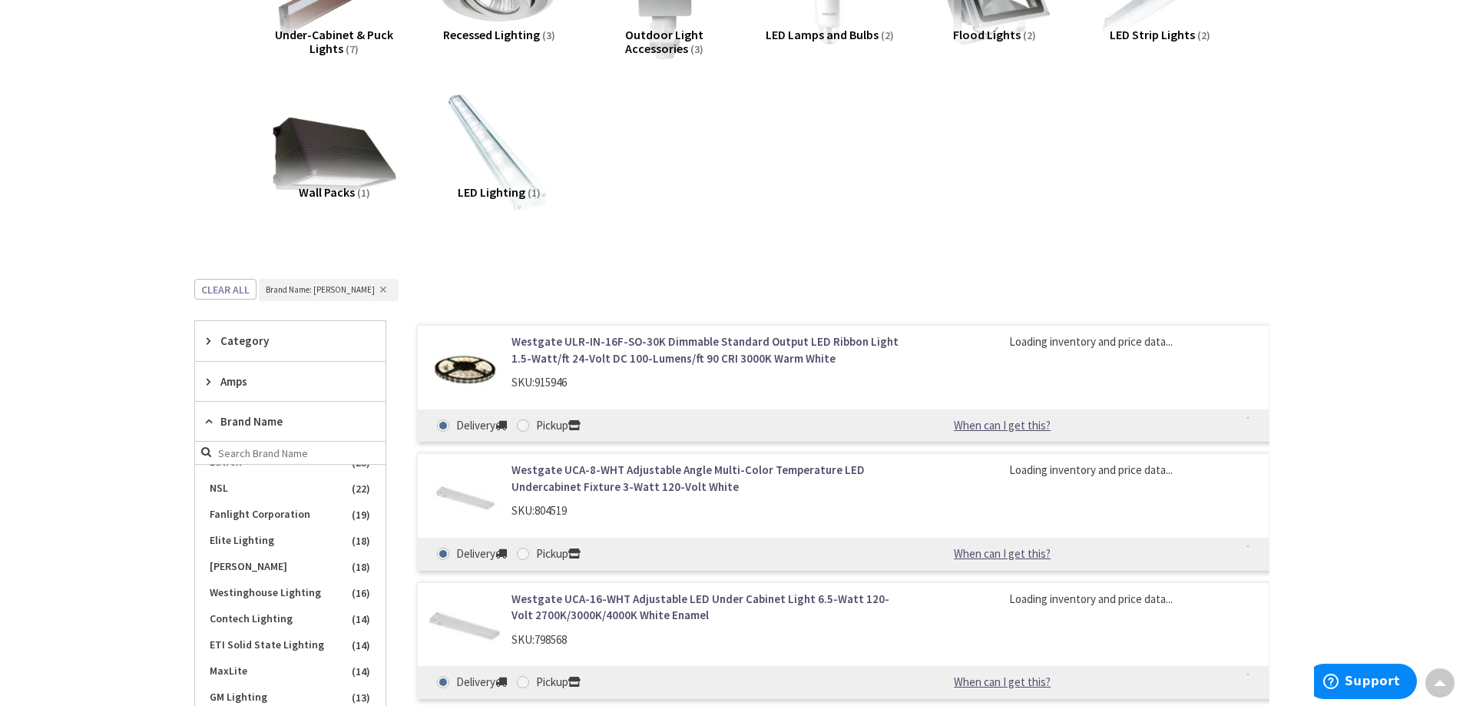
scroll to position [564, 0]
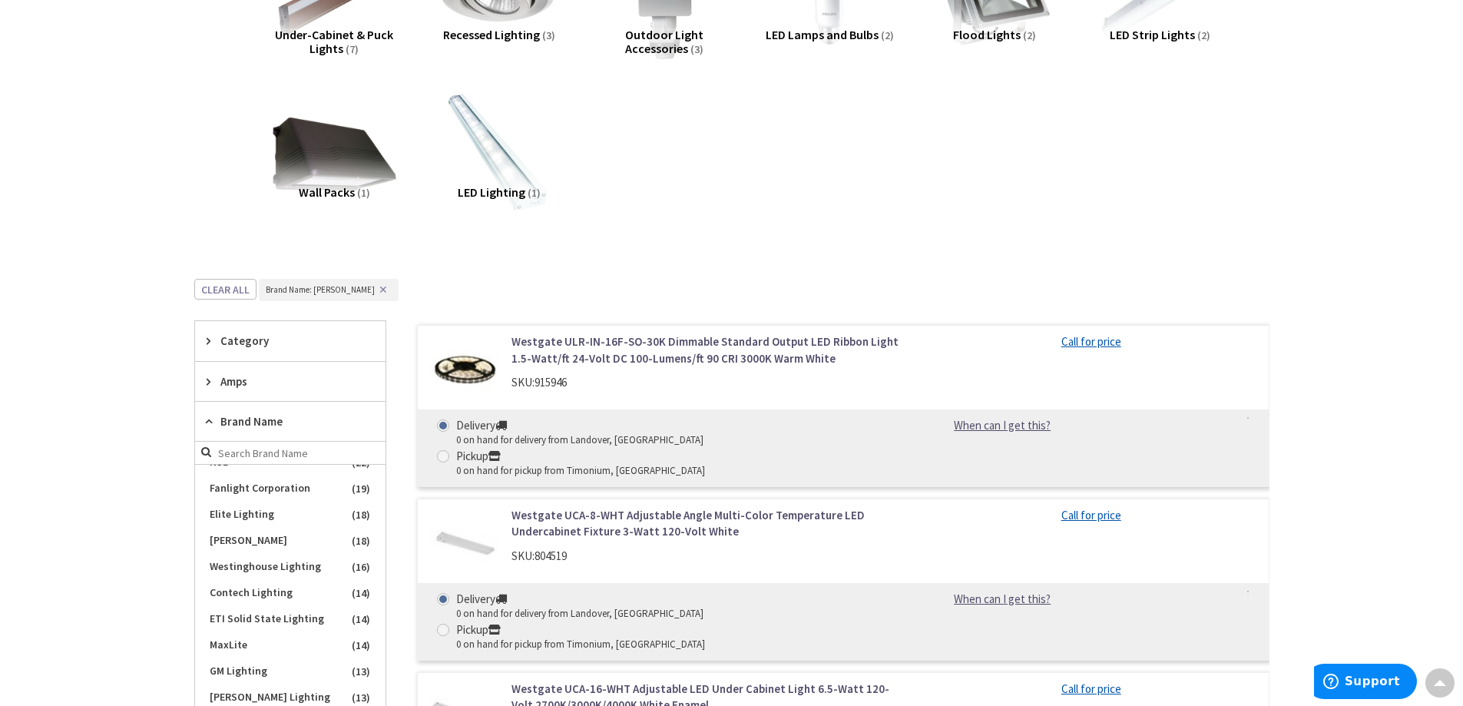
click at [612, 507] on link "Westgate UCA-8-WHT Adjustable Angle Multi-Color Temperature LED Undercabinet Fi…" at bounding box center [707, 523] width 391 height 33
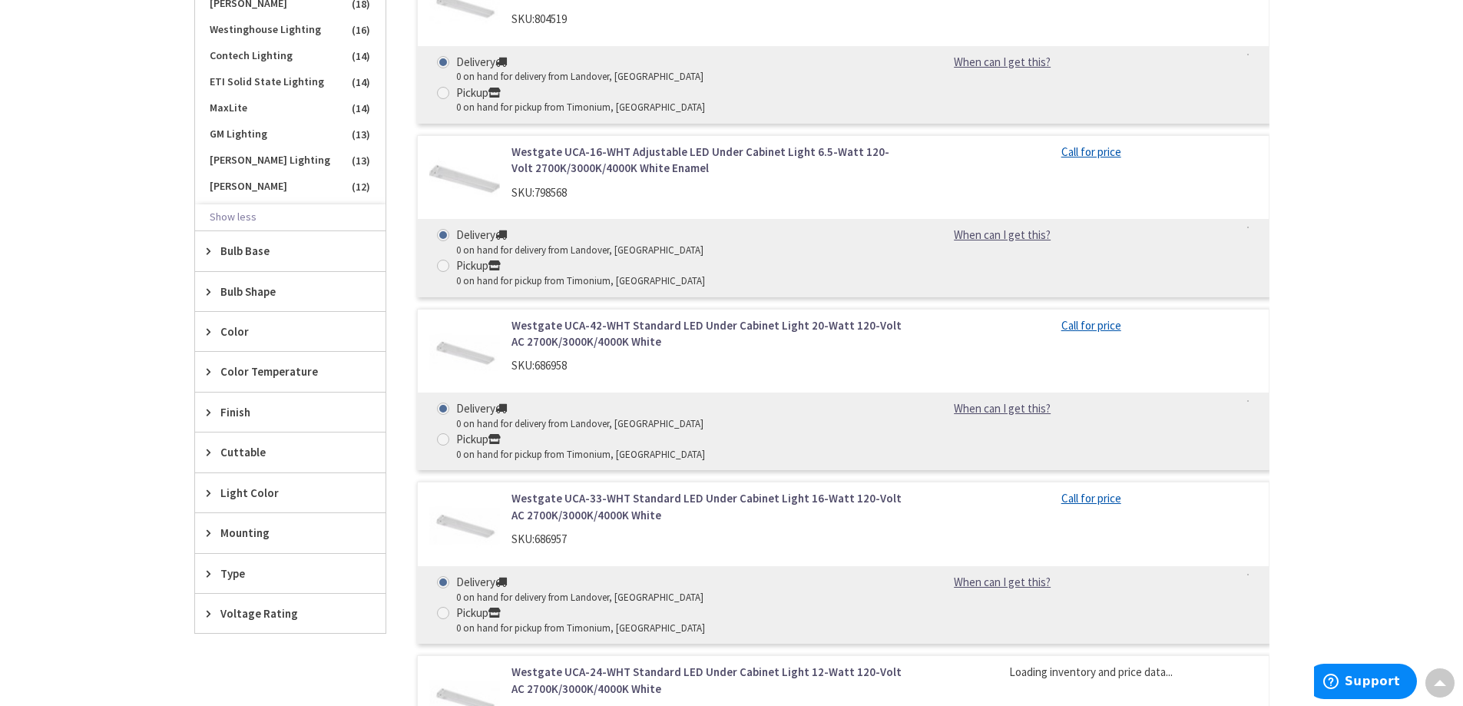
scroll to position [969, 0]
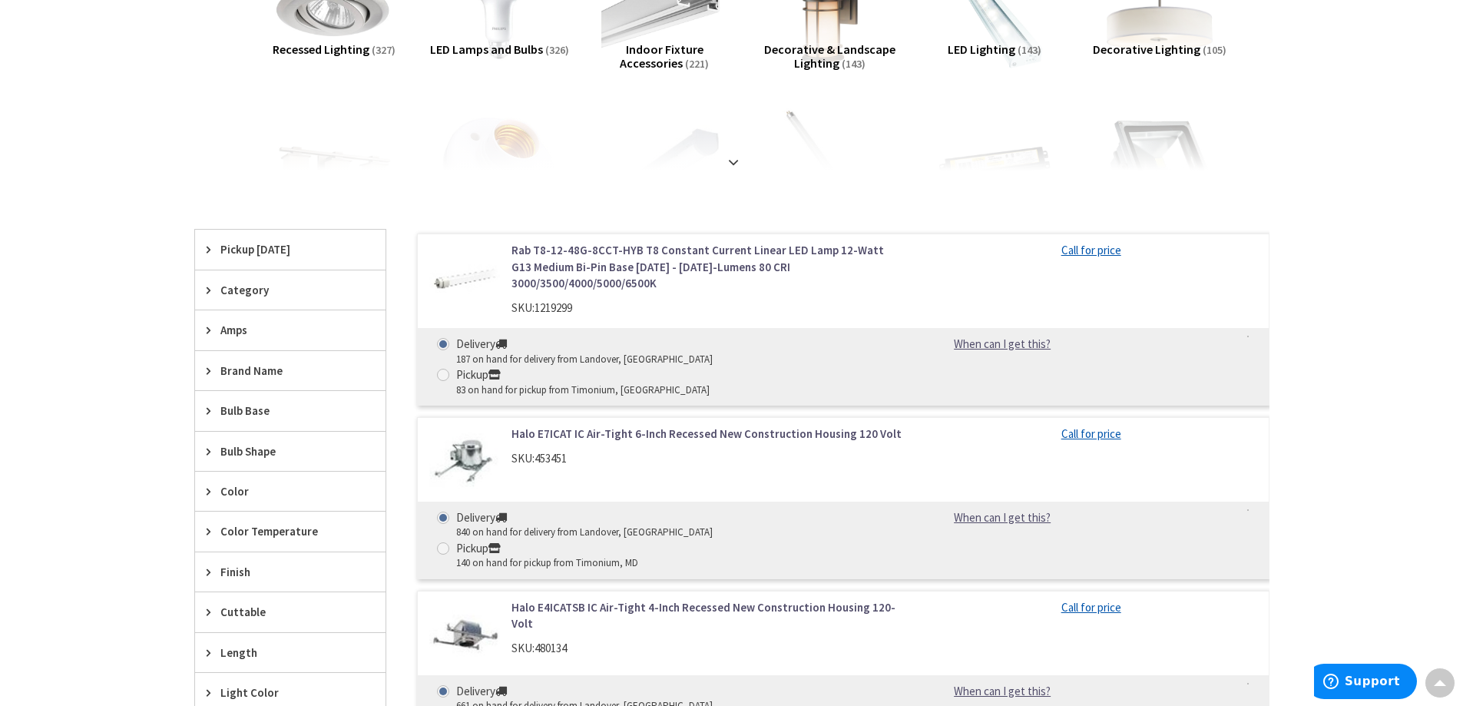
scroll to position [431, 0]
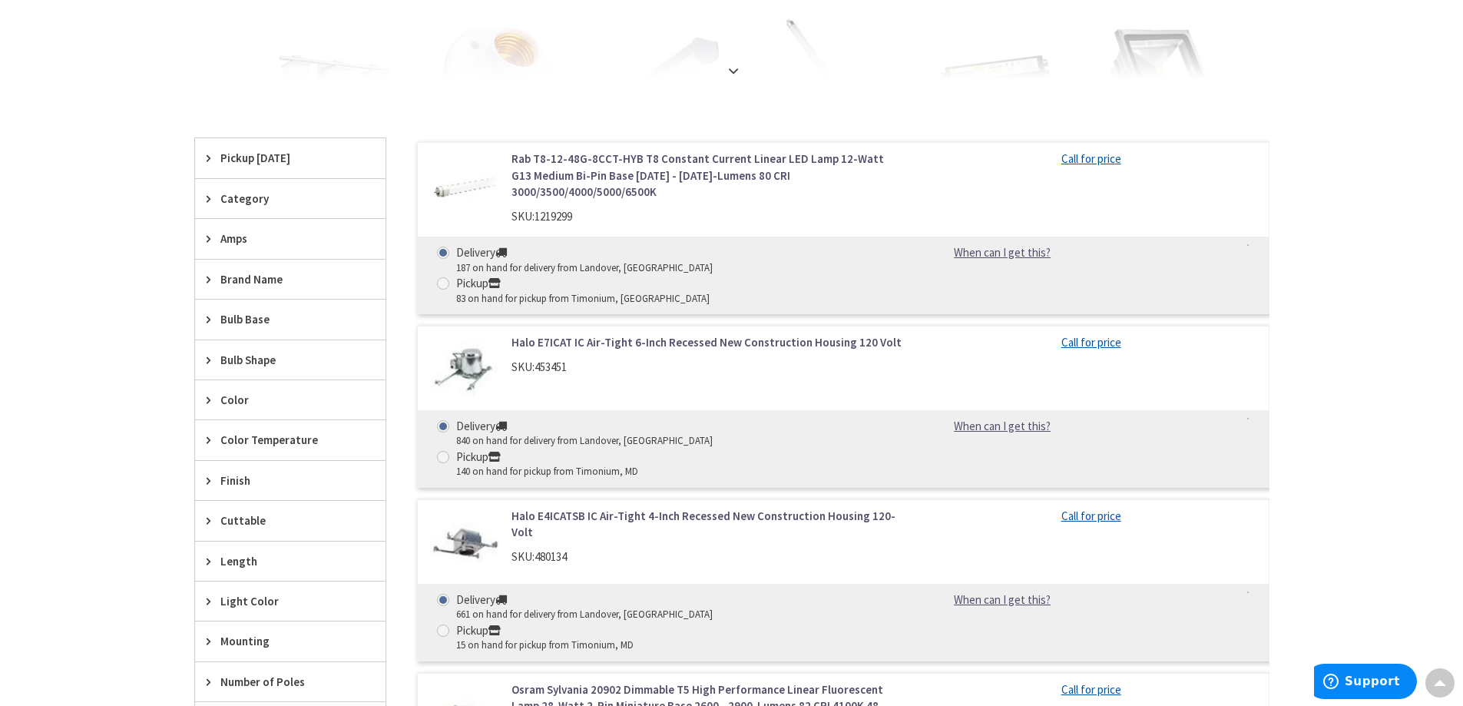
click at [272, 277] on span "Brand Name" at bounding box center [282, 279] width 125 height 16
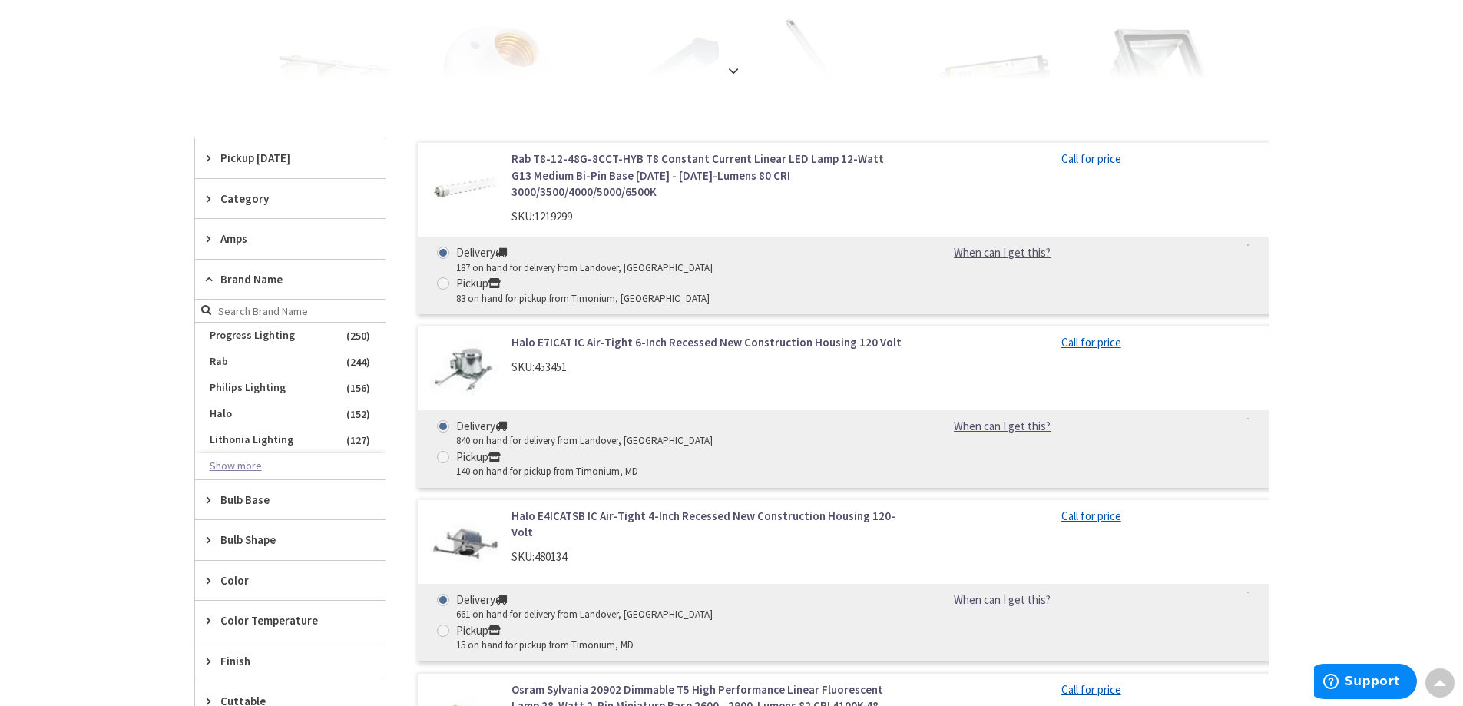
click at [247, 466] on button "Show more" at bounding box center [290, 466] width 191 height 26
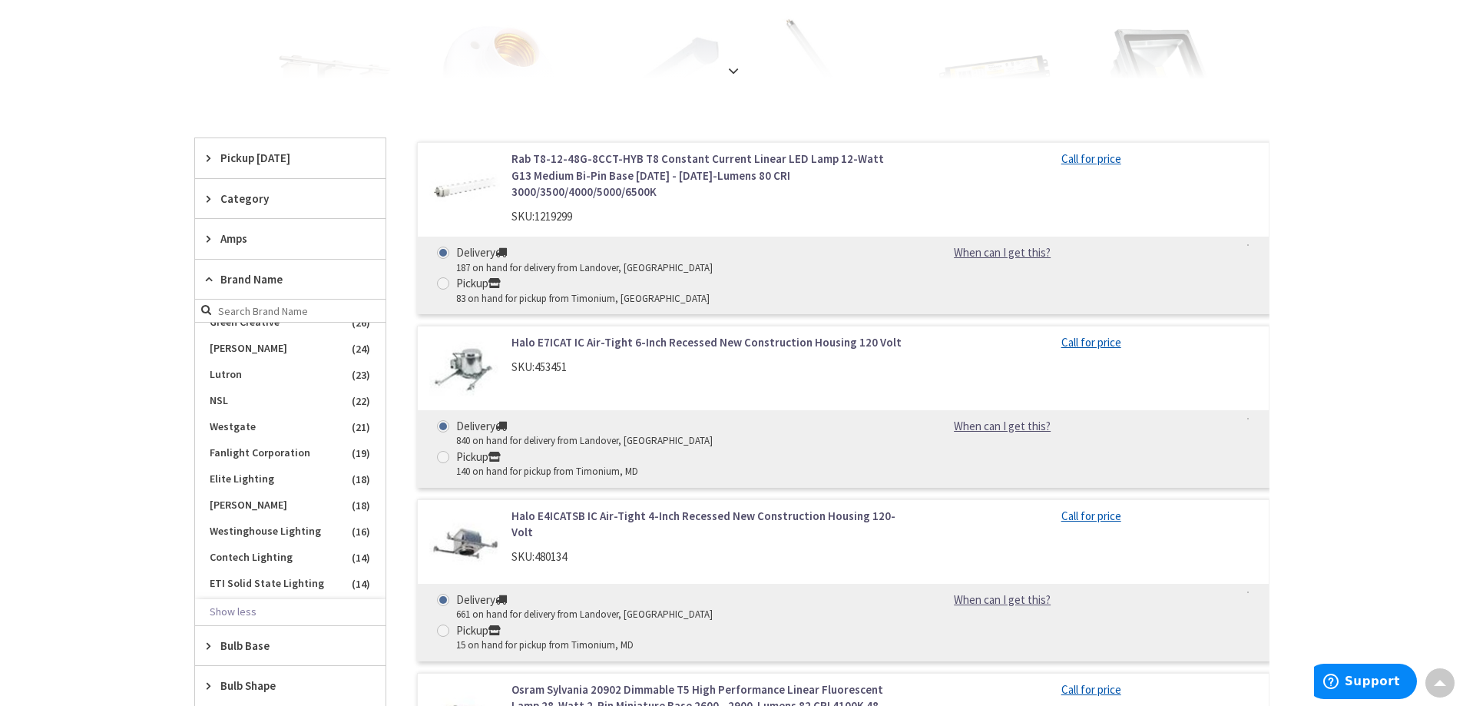
scroll to position [538, 0]
click at [257, 344] on span "Westgate" at bounding box center [290, 346] width 191 height 26
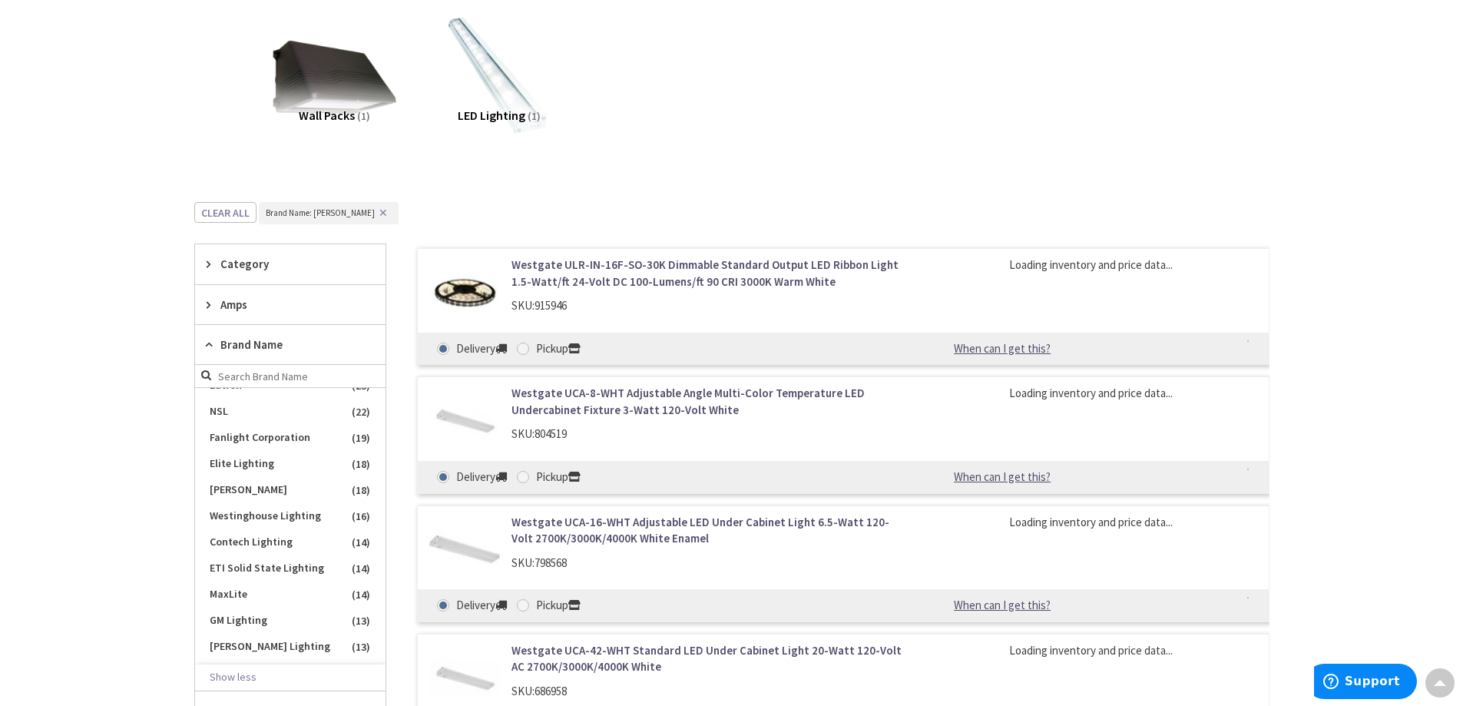
scroll to position [564, 0]
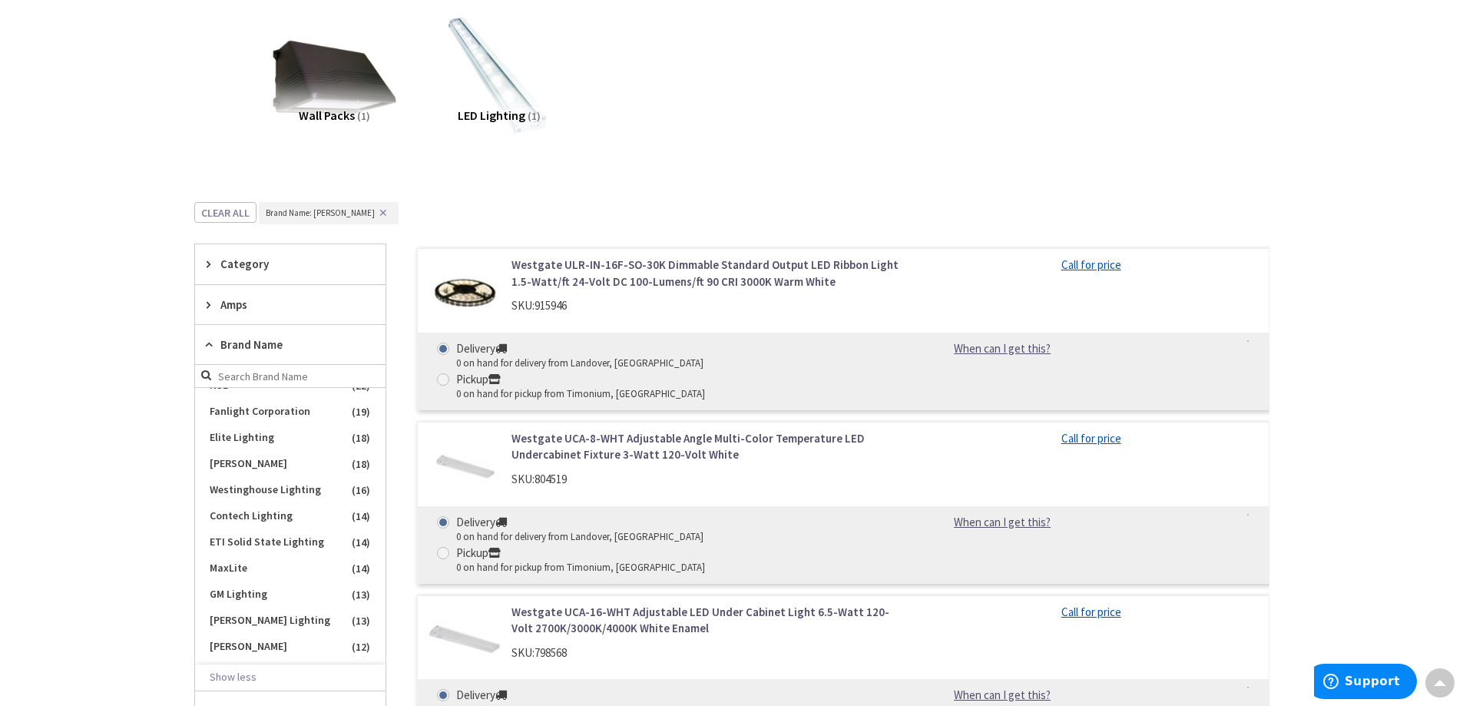
click at [1374, 487] on div "Skip to Content Toggle Nav Search Cart My Cart Close" at bounding box center [731, 615] width 1463 height 2029
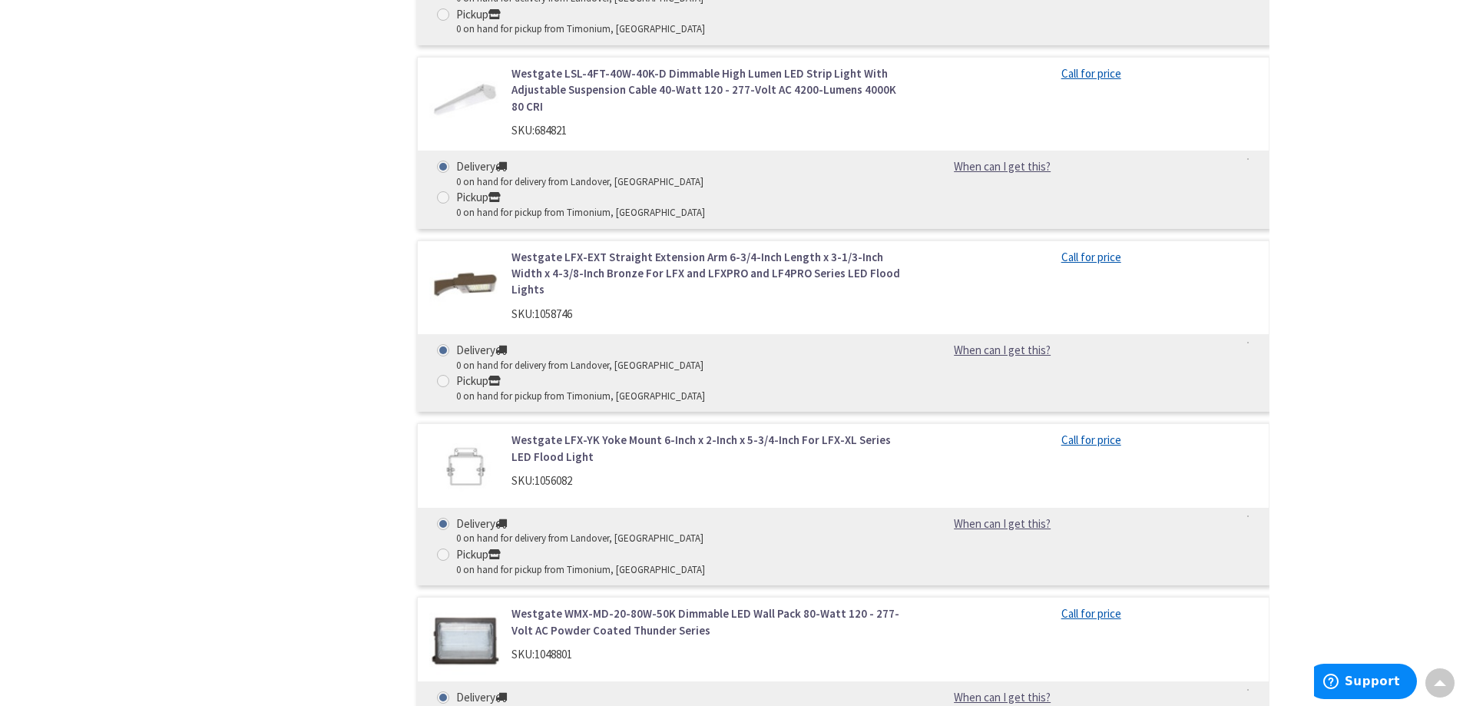
scroll to position [2121, 0]
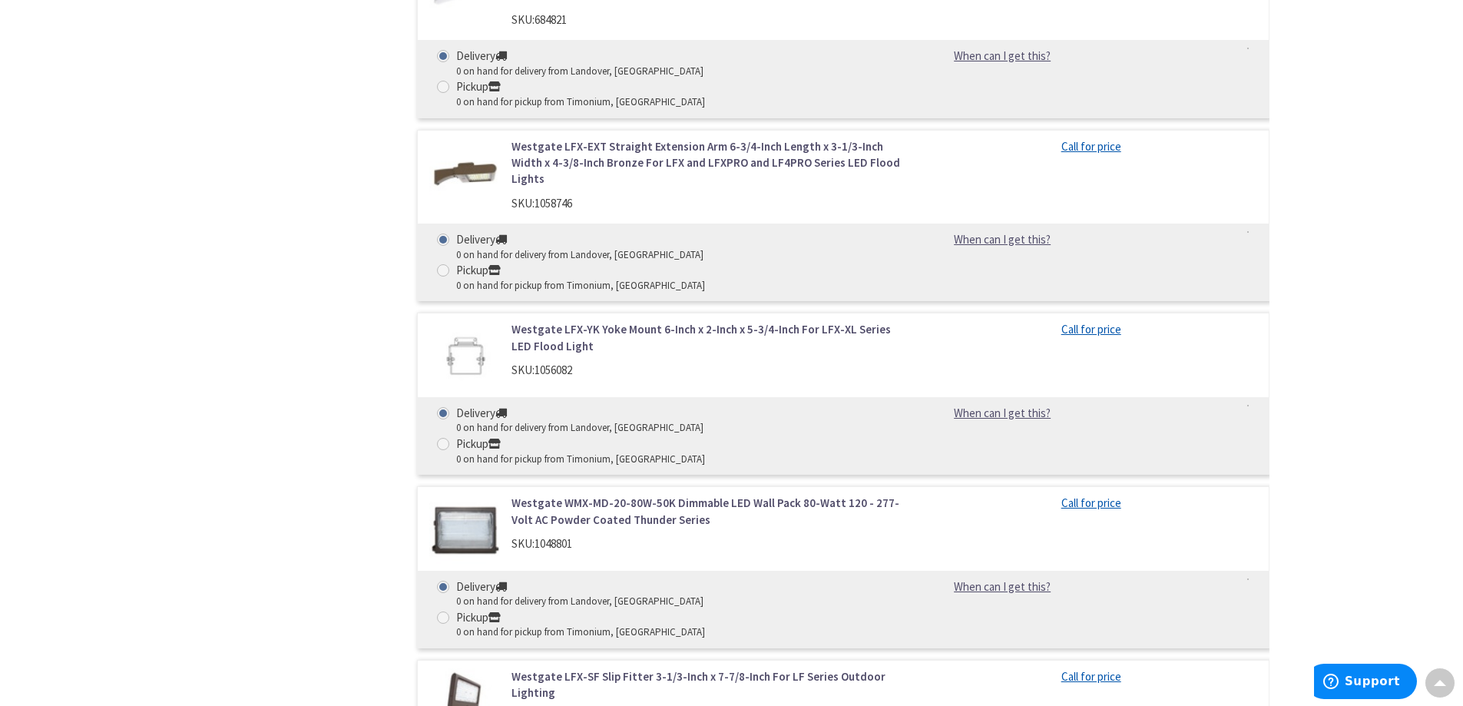
click at [579, 668] on link "Westgate LFX-SF Slip Fitter 3-1/3-Inch x 7-7/8-Inch For LF Series Outdoor Light…" at bounding box center [707, 684] width 391 height 33
